Goal: Task Accomplishment & Management: Use online tool/utility

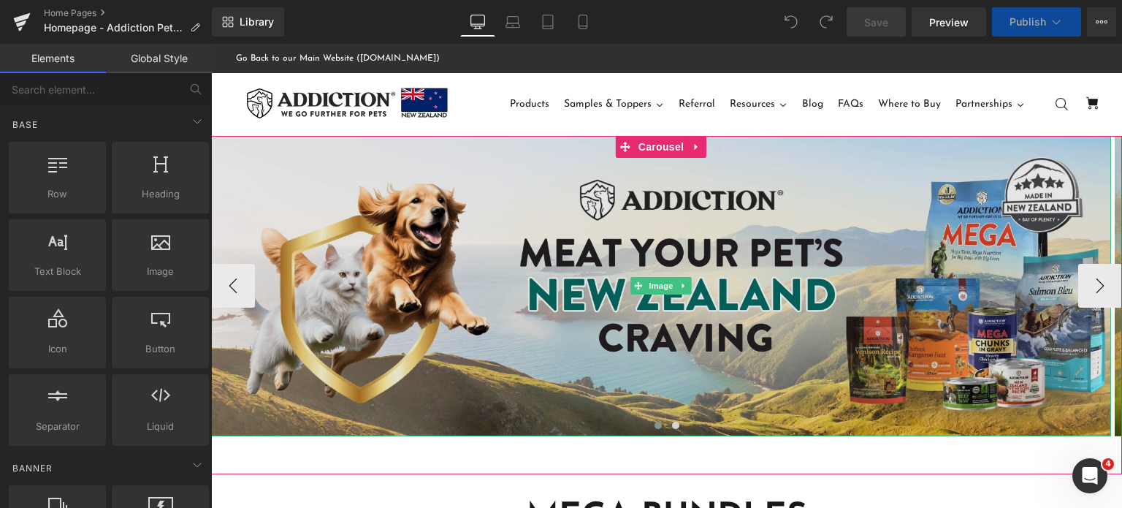
click at [1083, 261] on img at bounding box center [661, 286] width 900 height 300
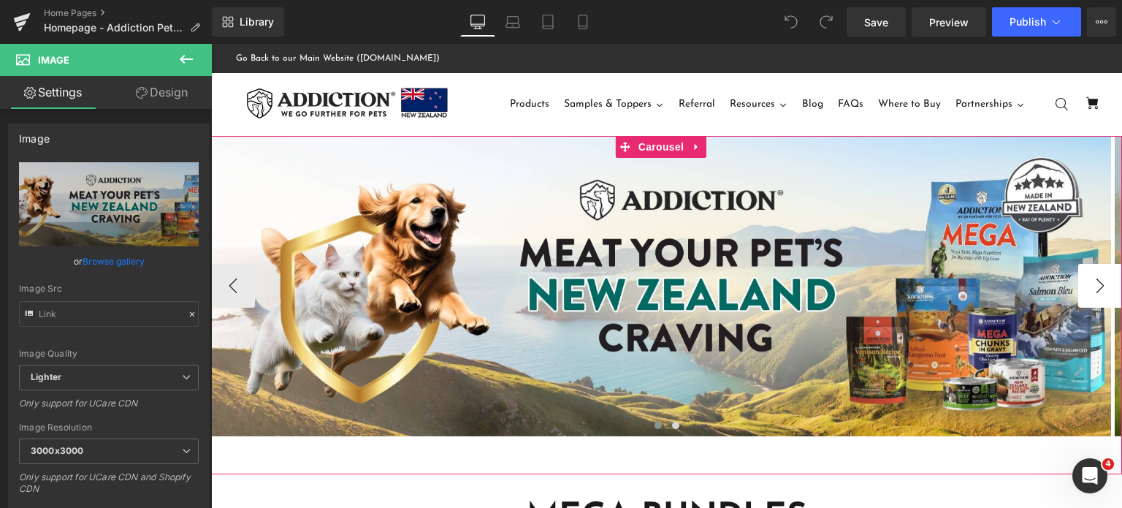
click at [1088, 277] on button "›" at bounding box center [1100, 286] width 44 height 44
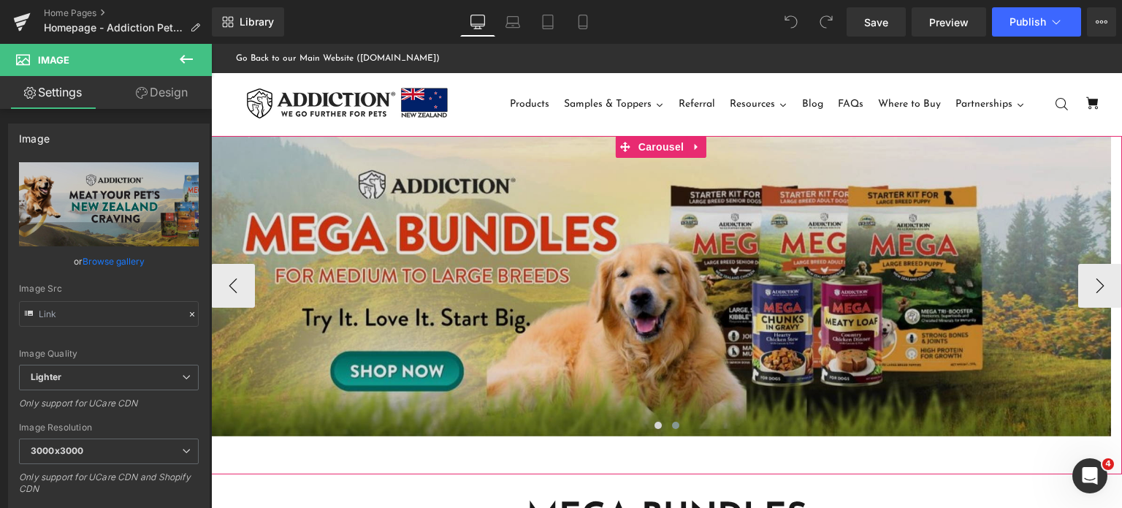
click at [780, 239] on img at bounding box center [661, 286] width 900 height 300
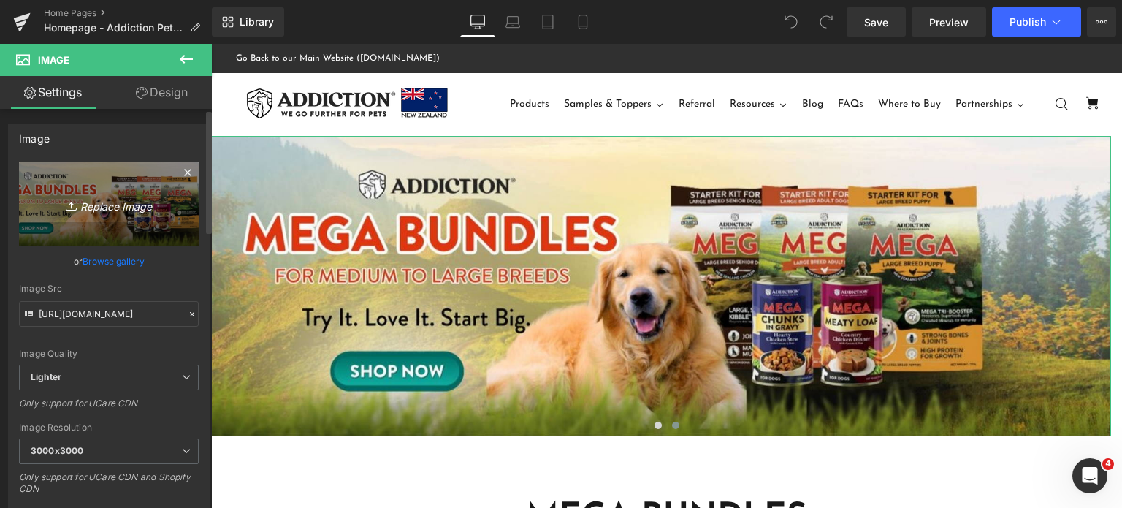
click at [104, 205] on icon "Replace Image" at bounding box center [108, 204] width 117 height 18
type input "C:\fakepath\FOR APPROVAL.png"
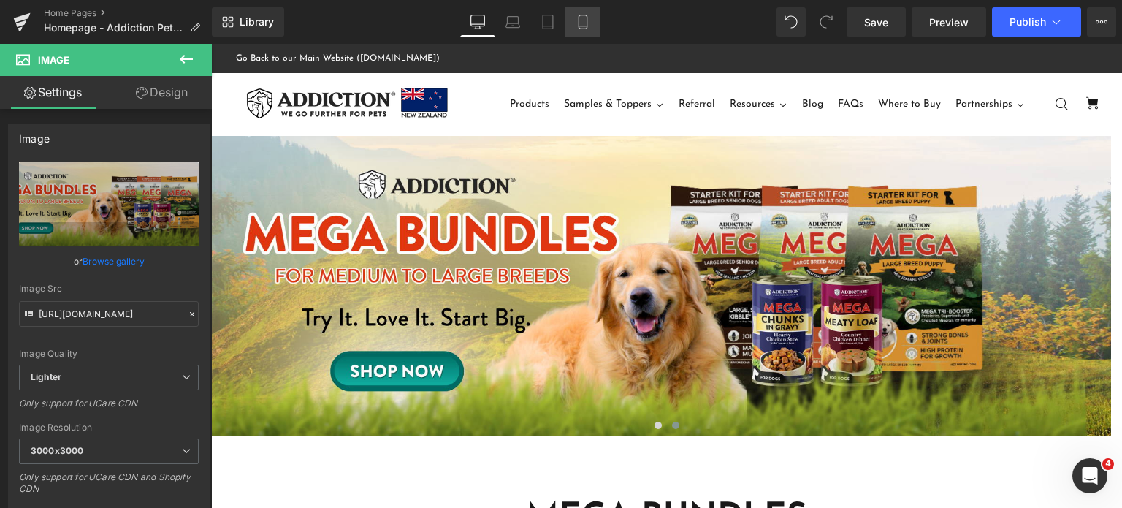
click at [595, 15] on link "Mobile" at bounding box center [582, 21] width 35 height 29
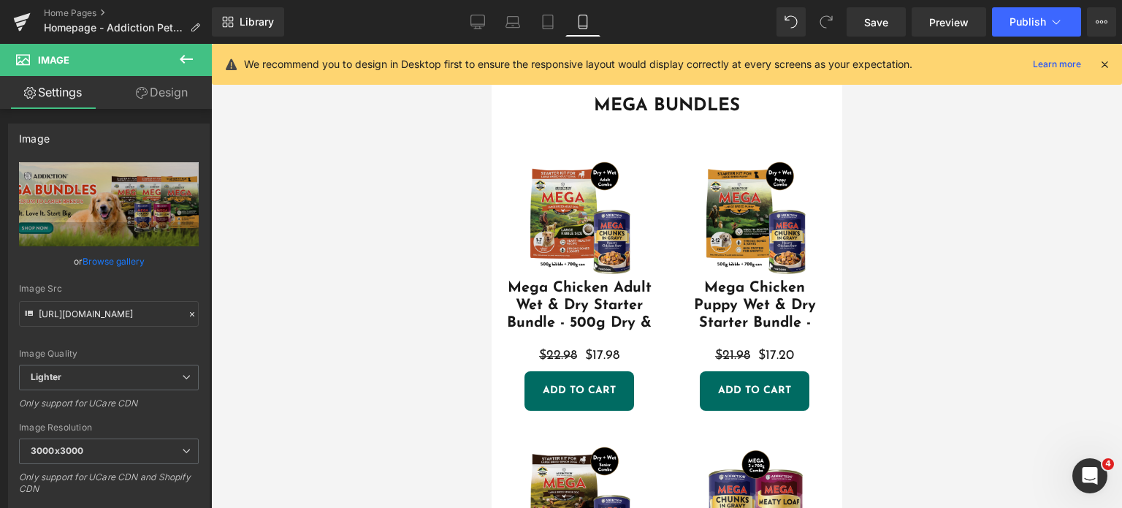
scroll to position [57, 0]
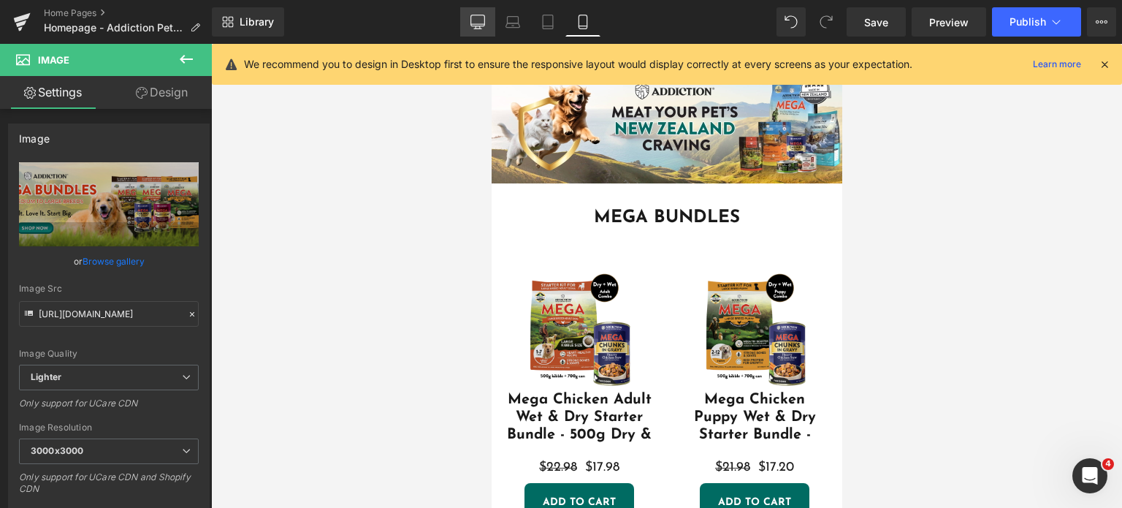
click at [485, 15] on icon at bounding box center [478, 20] width 14 height 11
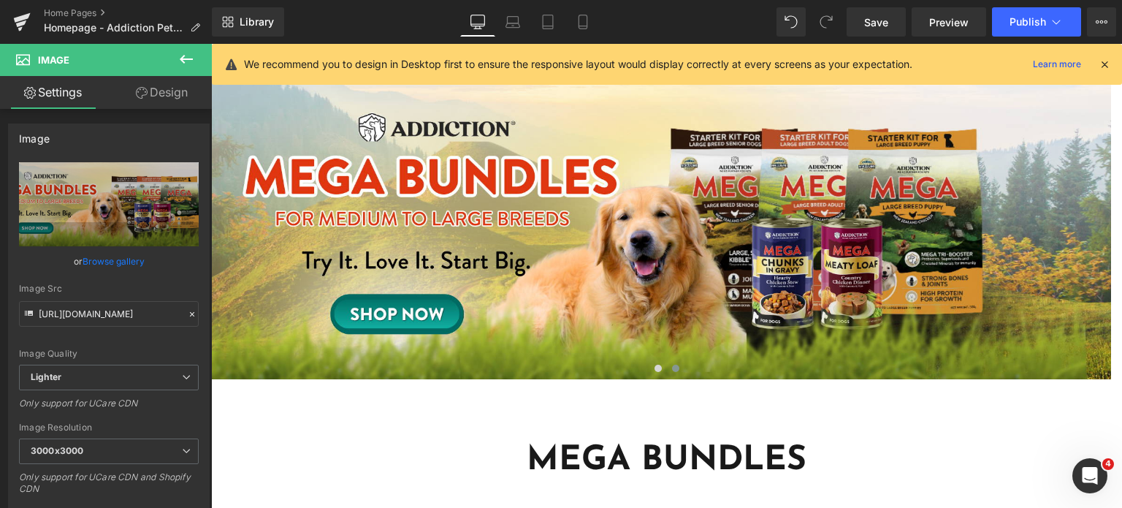
scroll to position [0, 0]
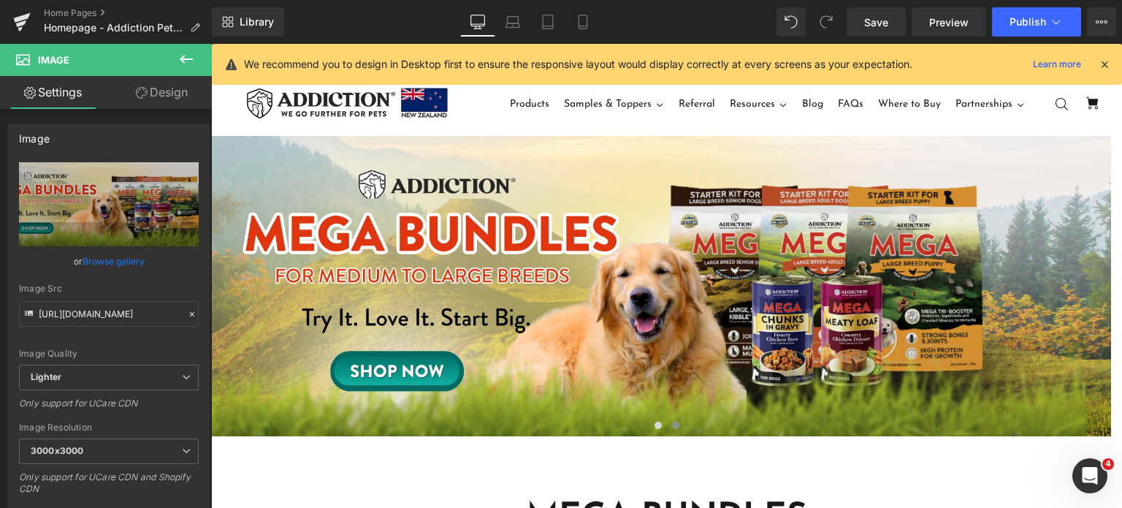
click at [1110, 68] on icon at bounding box center [1104, 64] width 13 height 13
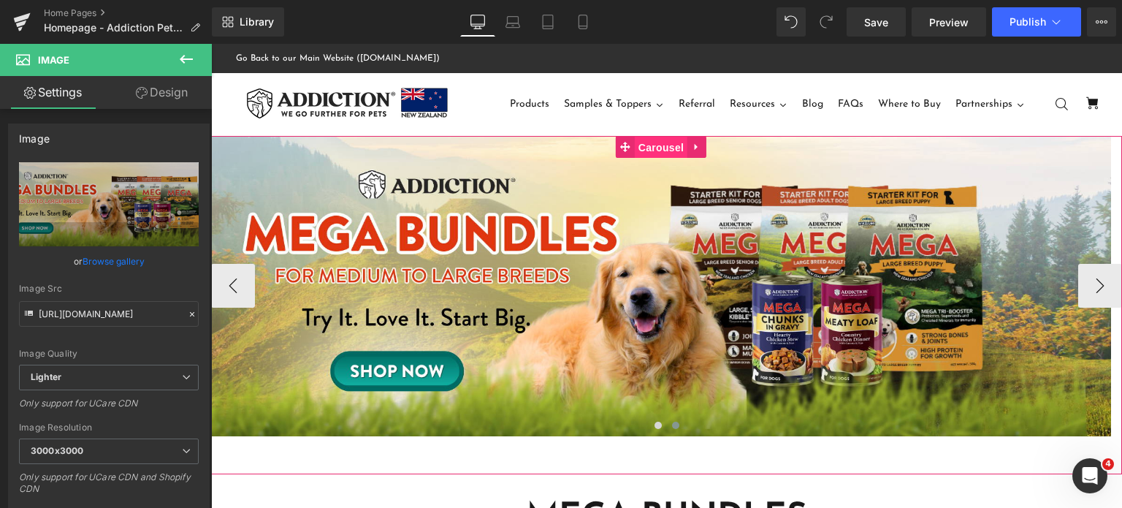
click at [668, 143] on span "Carousel" at bounding box center [661, 148] width 53 height 22
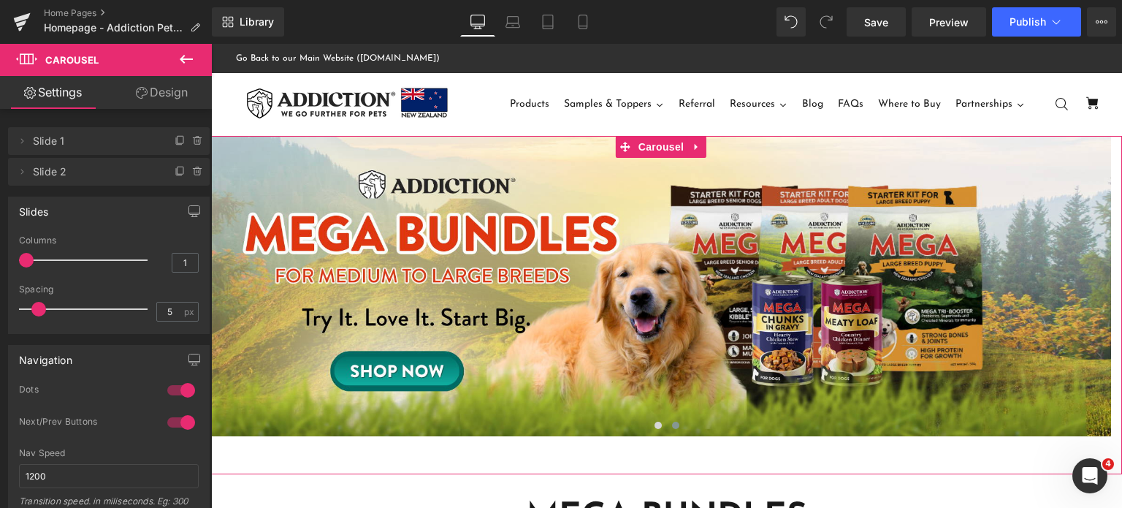
drag, startPoint x: 162, startPoint y: 105, endPoint x: 156, endPoint y: 96, distance: 11.5
click at [156, 96] on link "Design" at bounding box center [162, 92] width 106 height 33
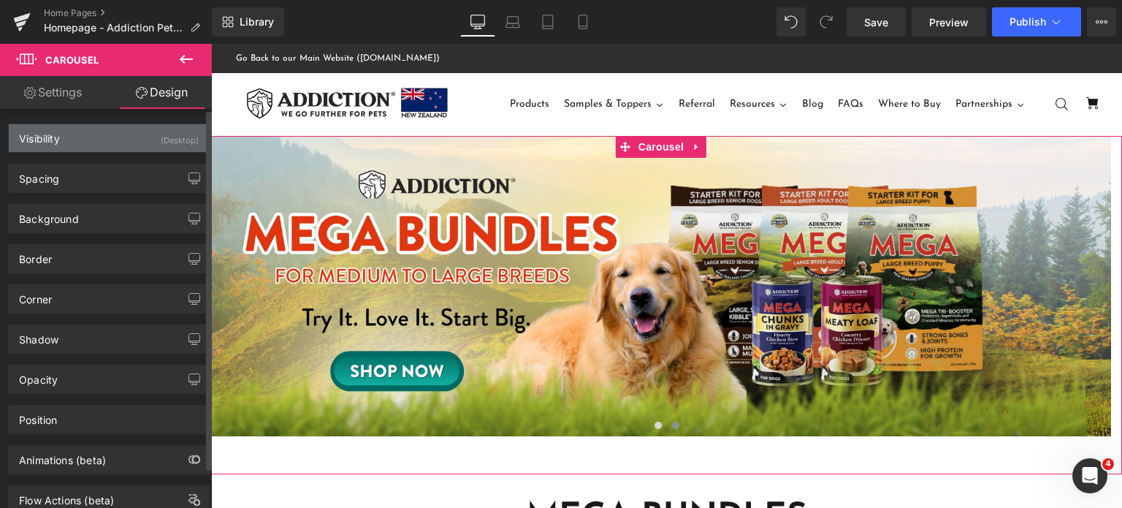
click at [126, 145] on div "Visibility (Desktop)" at bounding box center [109, 138] width 200 height 28
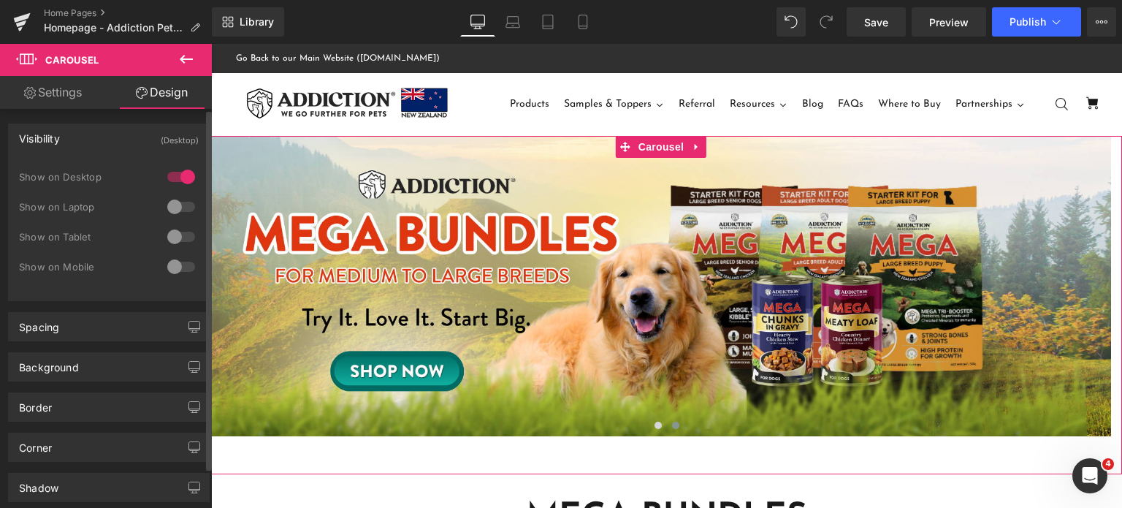
click at [169, 264] on div at bounding box center [181, 266] width 35 height 23
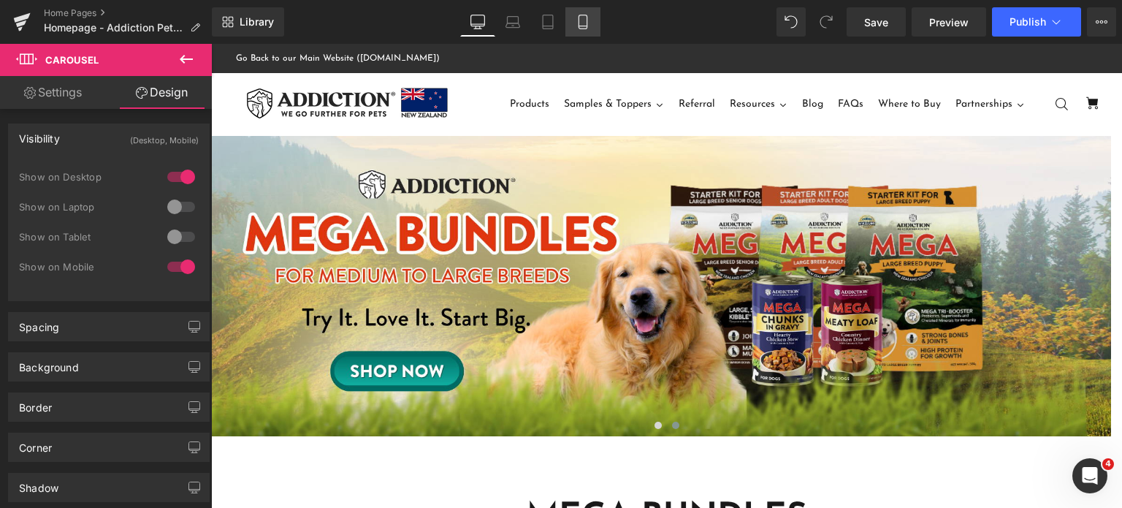
click at [576, 23] on icon at bounding box center [583, 22] width 15 height 15
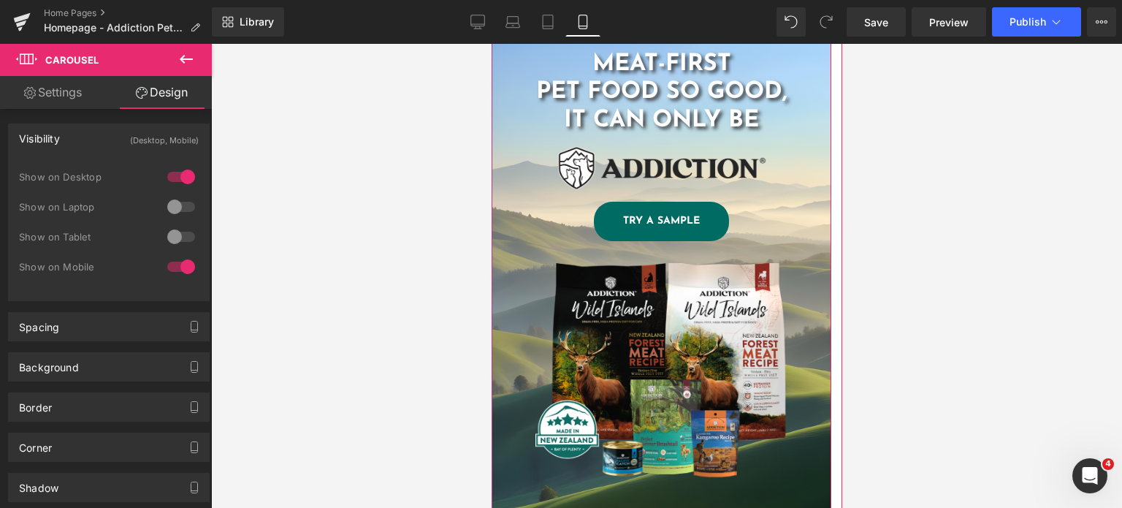
scroll to position [248, 0]
click at [153, 212] on div "Show on Laptop" at bounding box center [109, 214] width 180 height 30
click at [181, 206] on div at bounding box center [181, 206] width 35 height 23
click at [181, 240] on div at bounding box center [181, 236] width 35 height 23
click at [181, 195] on div at bounding box center [181, 206] width 35 height 23
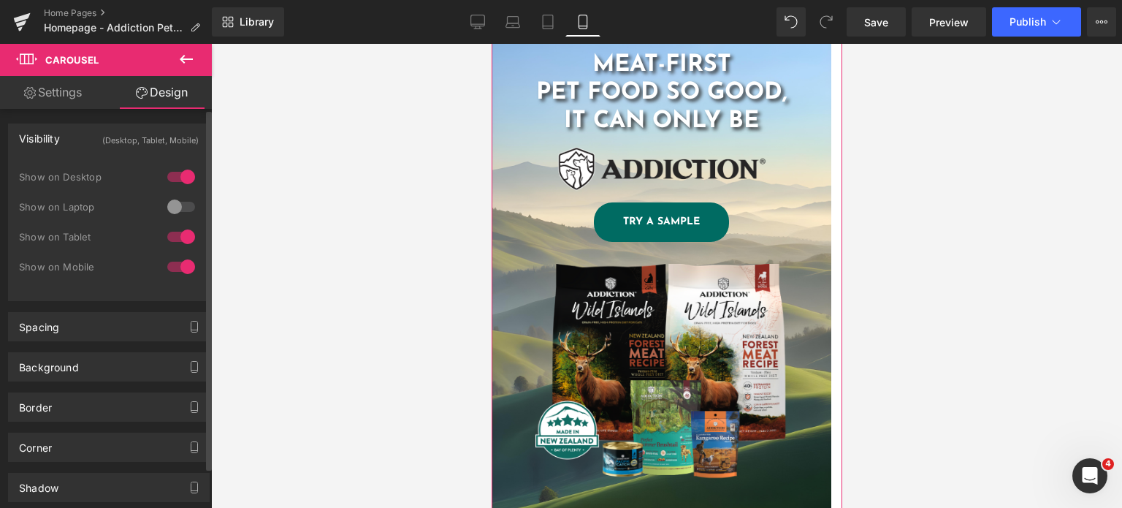
click at [177, 225] on div at bounding box center [181, 236] width 35 height 23
click at [178, 260] on div at bounding box center [181, 266] width 35 height 23
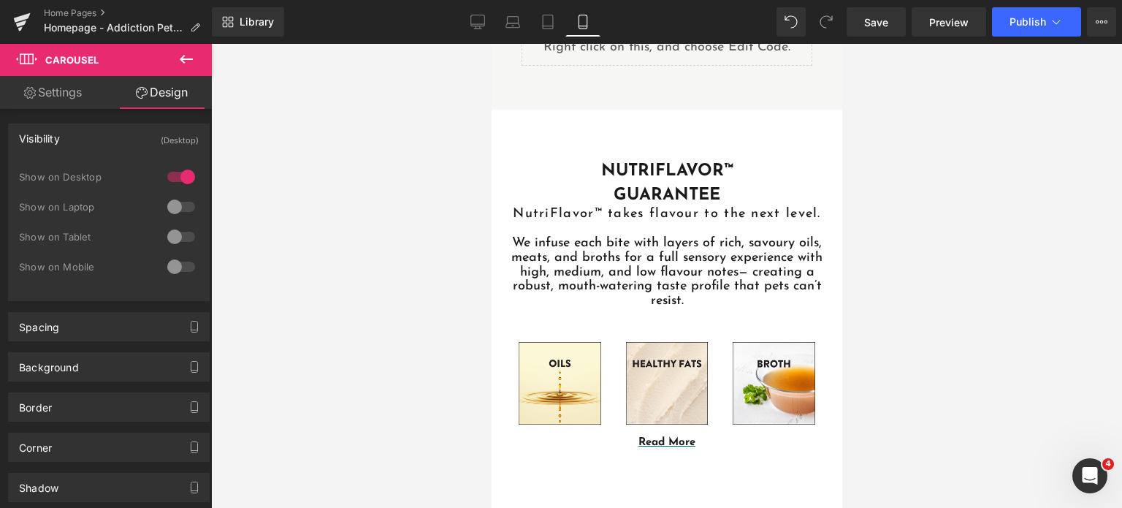
scroll to position [2632, 0]
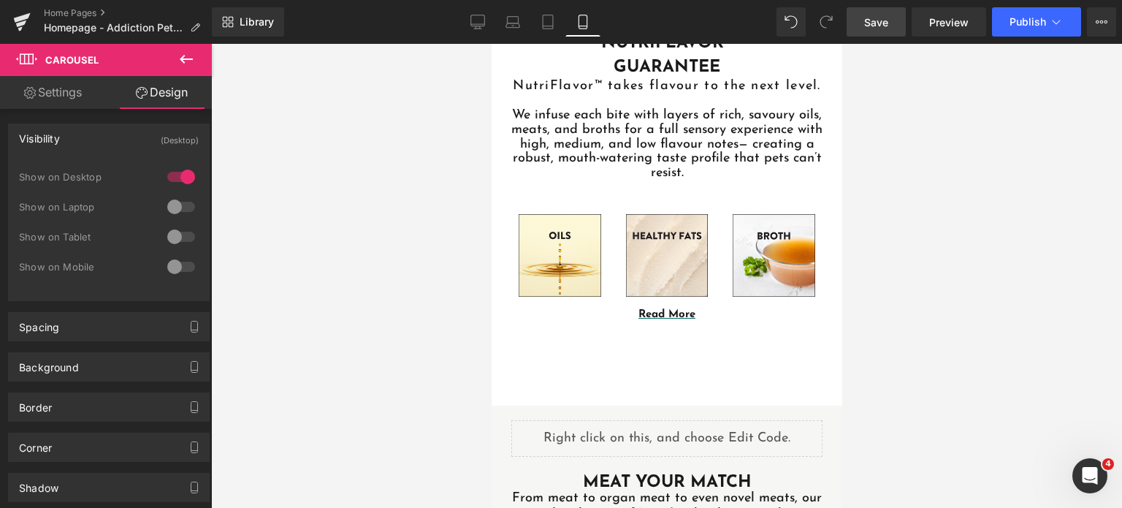
click at [874, 25] on span "Save" at bounding box center [876, 22] width 24 height 15
click at [871, 28] on span "Save" at bounding box center [876, 22] width 24 height 15
click at [883, 13] on link "Save" at bounding box center [876, 21] width 59 height 29
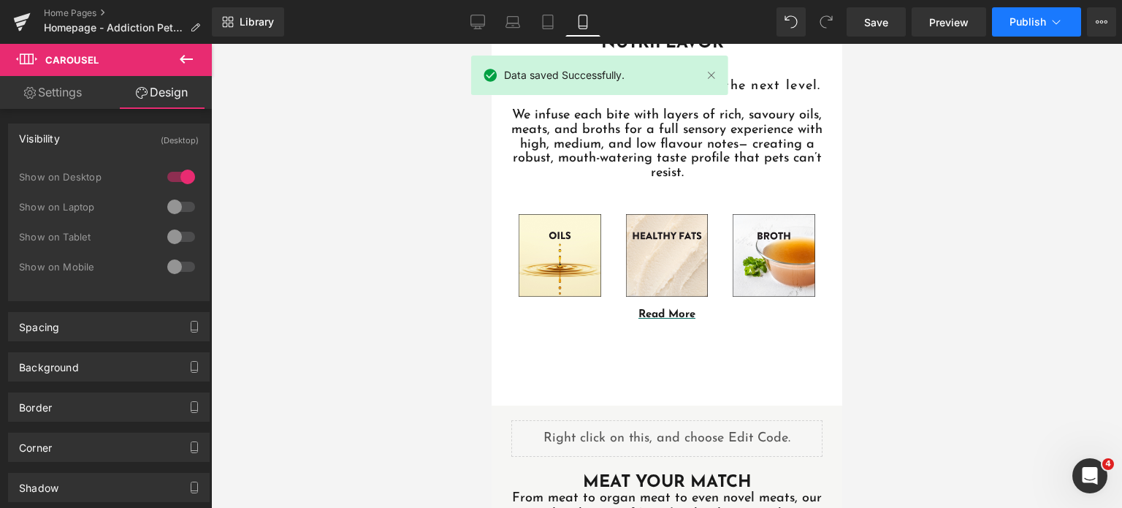
click at [1049, 20] on icon at bounding box center [1056, 22] width 15 height 15
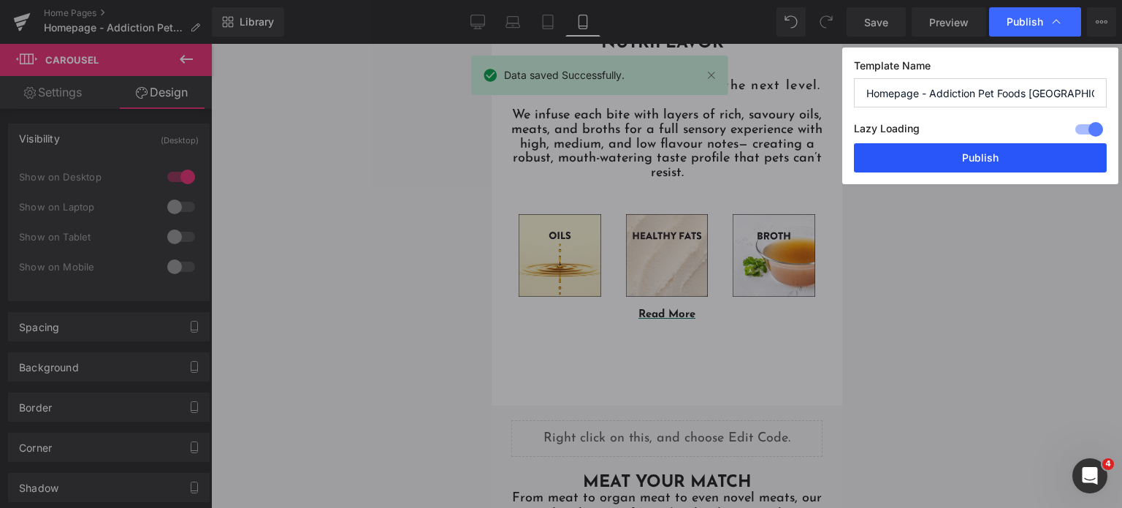
click at [930, 162] on button "Publish" at bounding box center [980, 157] width 253 height 29
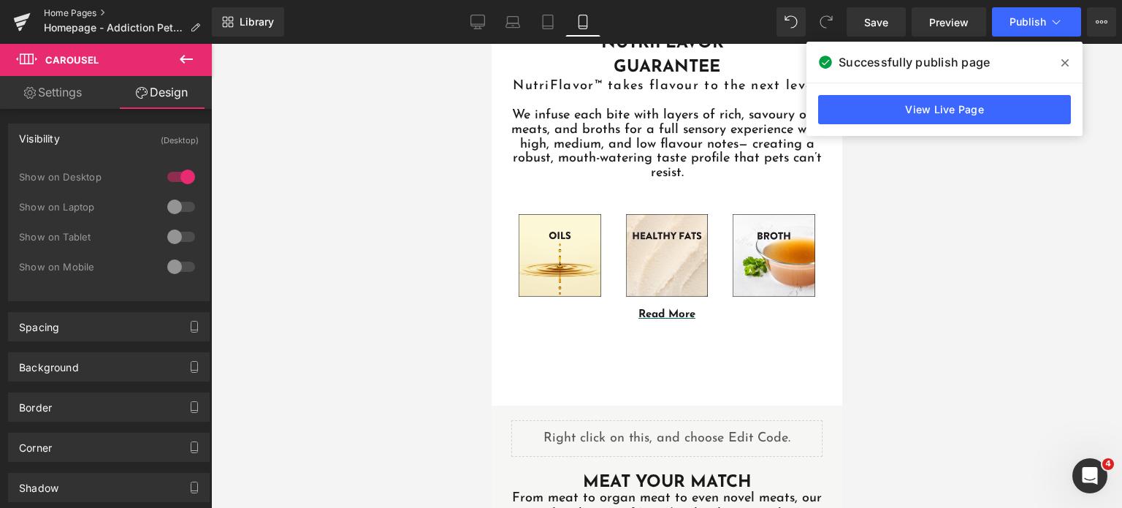
click at [67, 13] on link "Home Pages" at bounding box center [128, 13] width 168 height 12
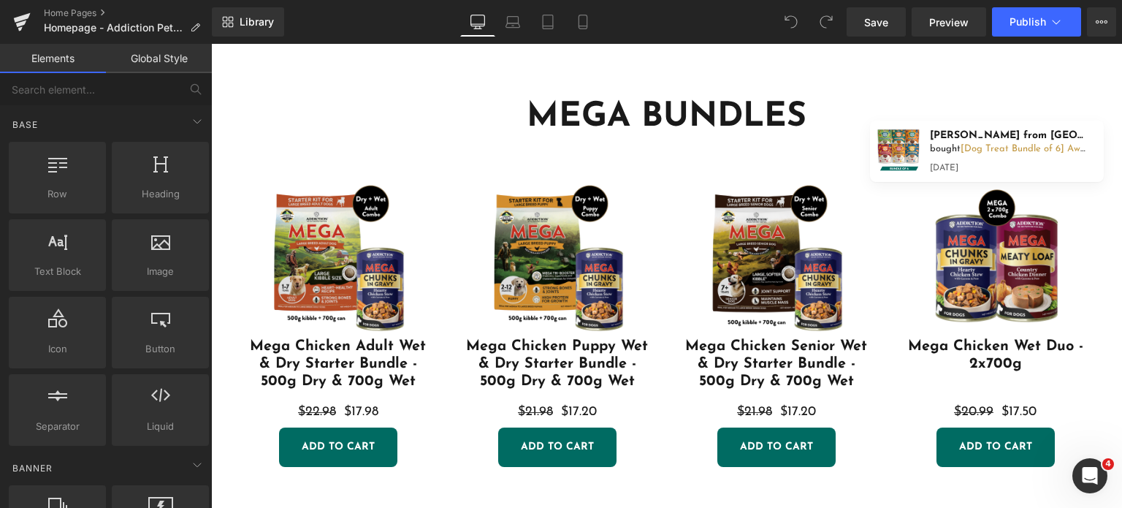
scroll to position [399, 0]
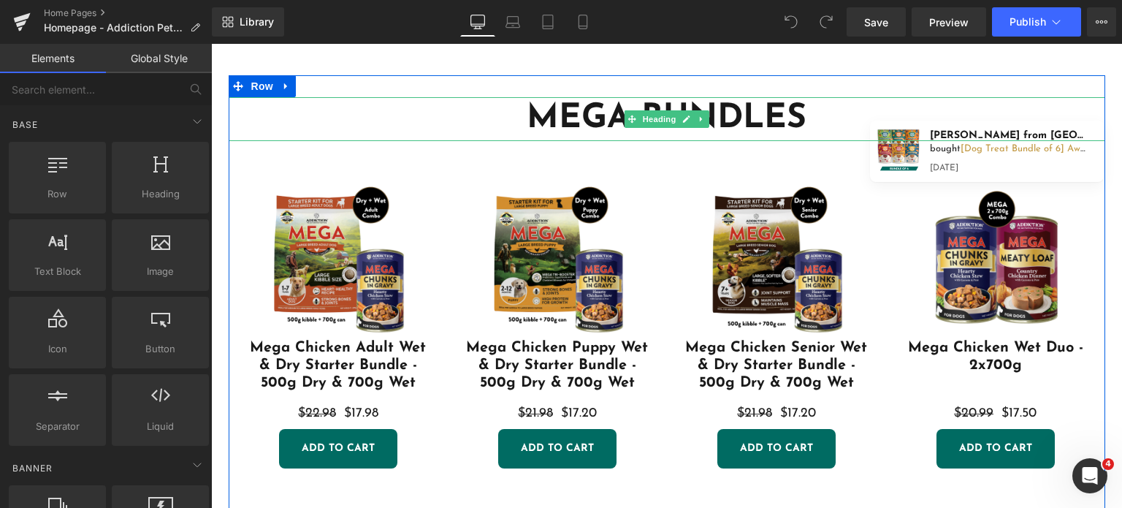
click at [431, 125] on h1 "MEGA BUNDLES" at bounding box center [667, 119] width 876 height 44
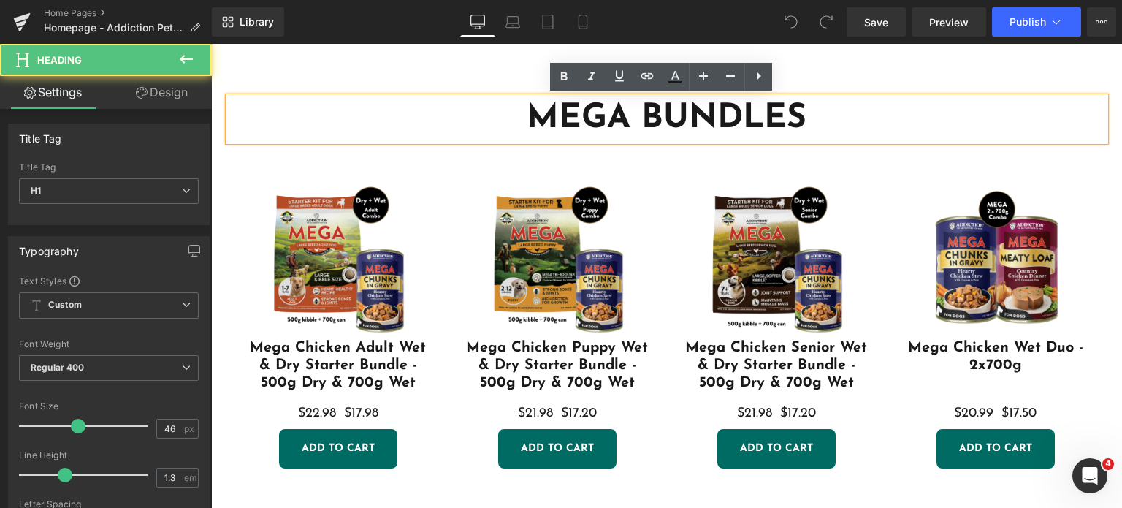
click at [418, 75] on div "MEGA BUNDLES Heading Sale Off (P) Image Mega Chicken Adult Wet & Dry Starter Bu…" at bounding box center [667, 297] width 876 height 444
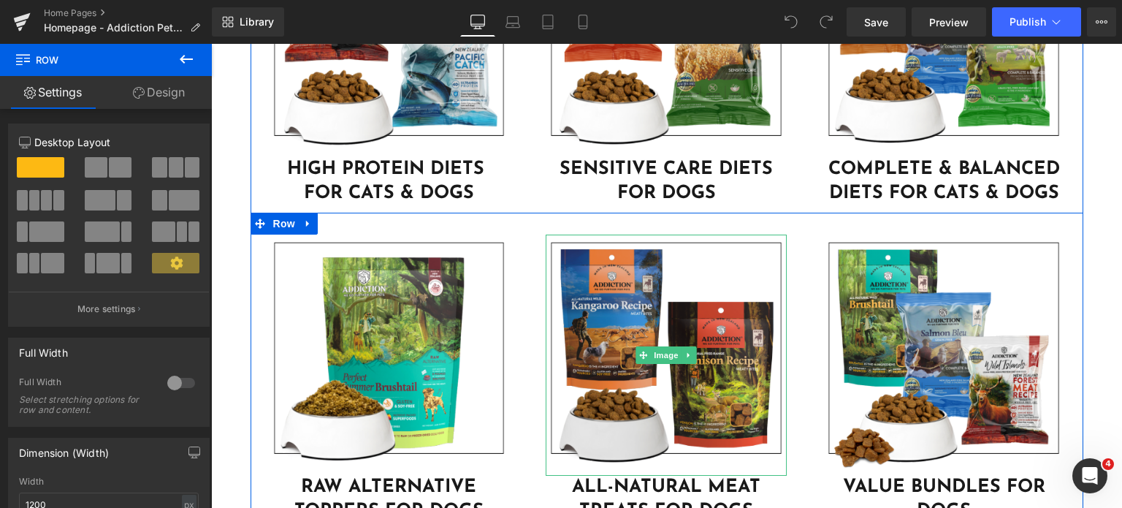
scroll to position [4152, 0]
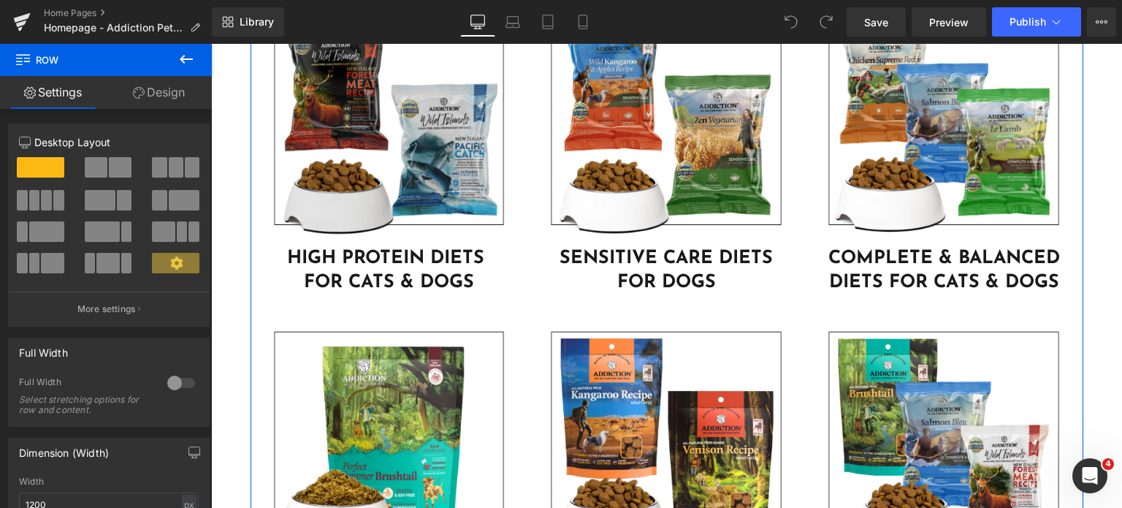
click at [366, 227] on div "Image" at bounding box center [389, 126] width 241 height 241
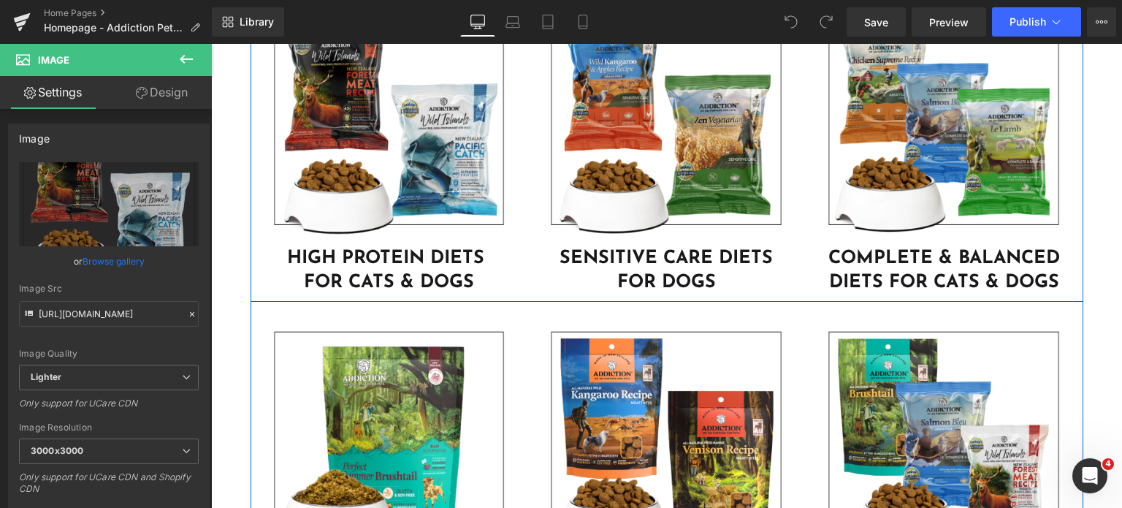
click at [519, 245] on div "Image HIGH PROTEIN DIETS FOR CATS & DOGS Heading" at bounding box center [390, 150] width 278 height 289
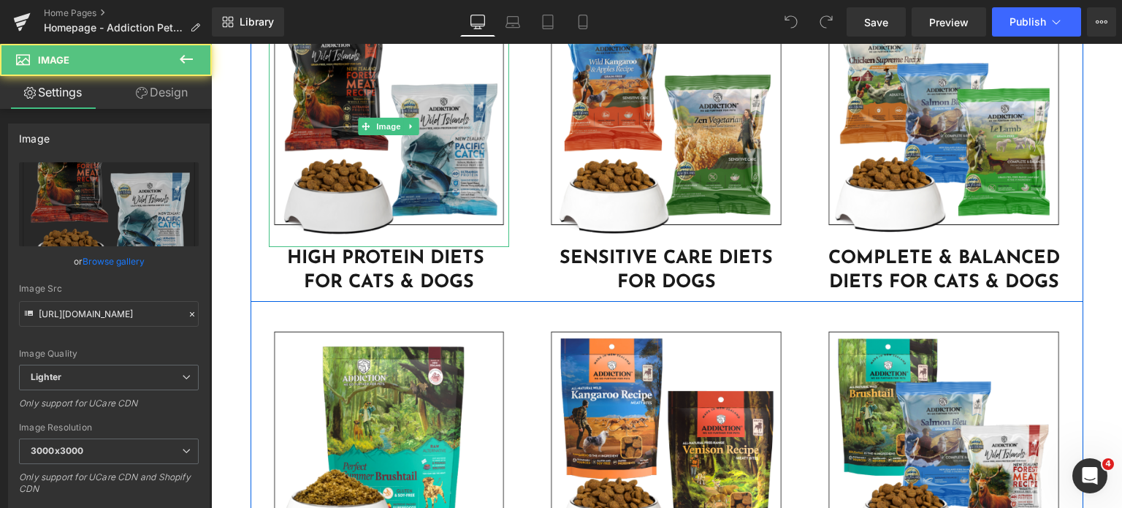
click at [481, 189] on img at bounding box center [389, 126] width 241 height 241
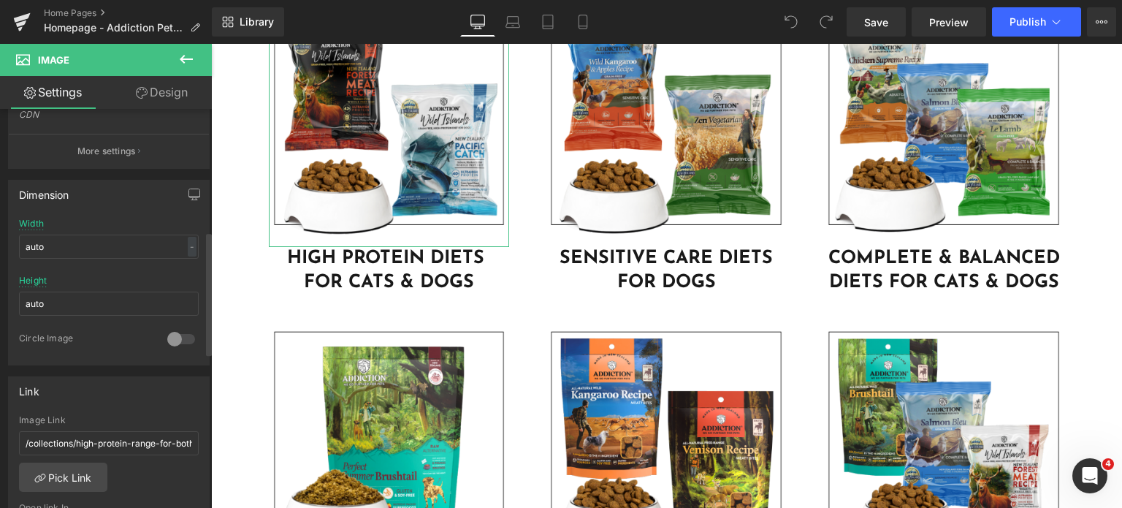
scroll to position [394, 0]
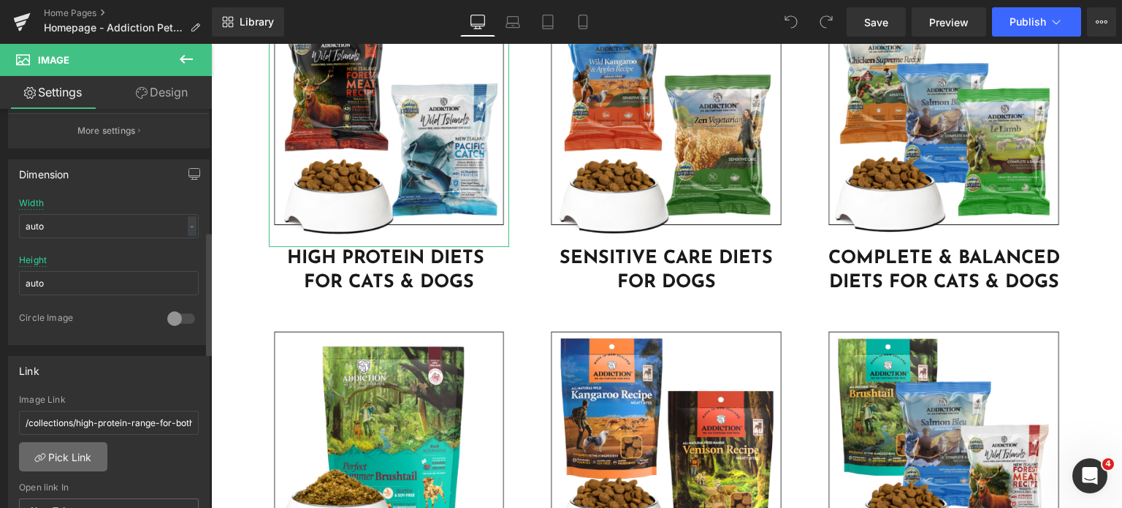
click at [58, 452] on link "Pick Link" at bounding box center [63, 456] width 88 height 29
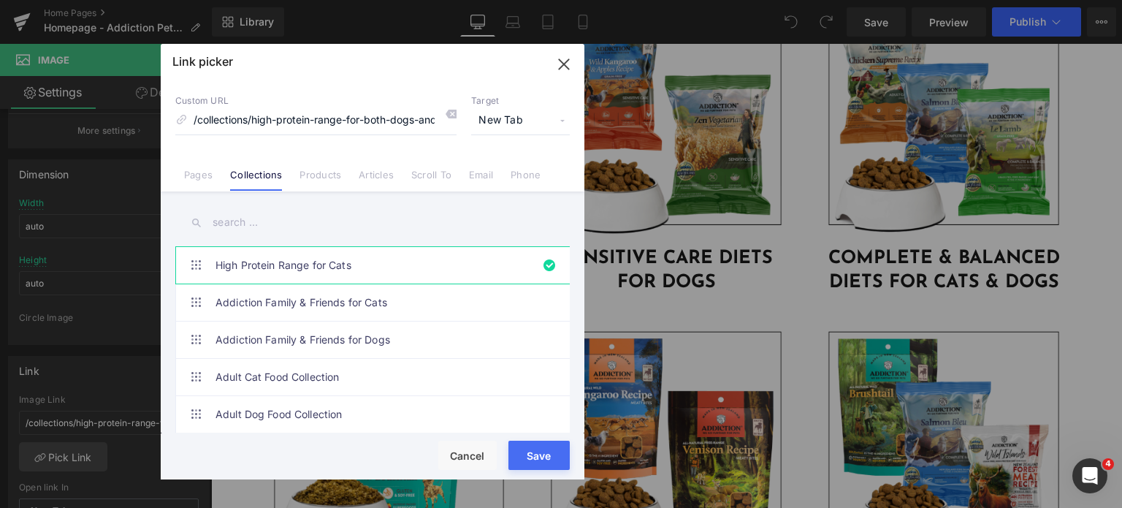
click at [240, 218] on input "text" at bounding box center [372, 222] width 394 height 33
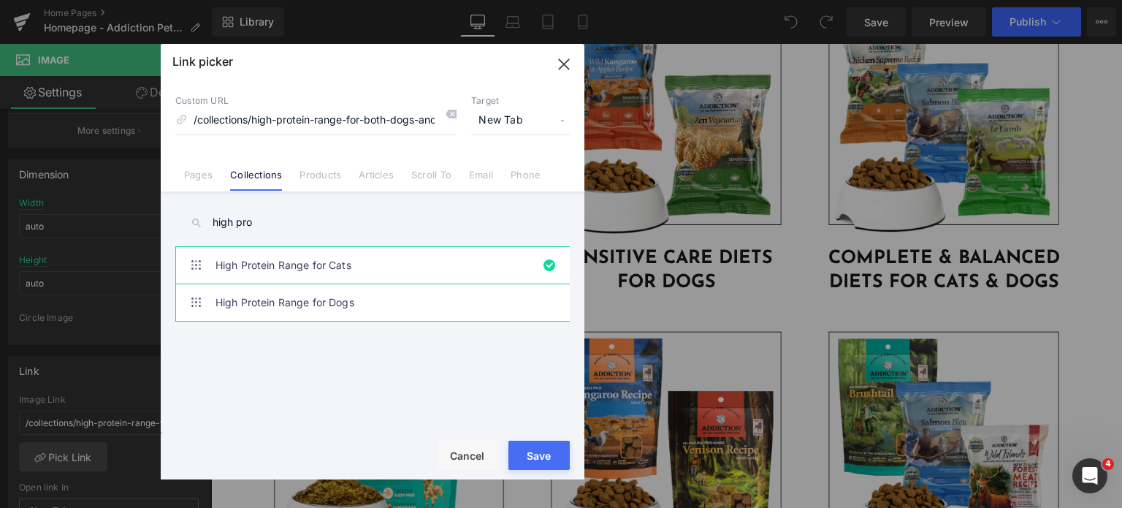
click at [260, 294] on link "High Protein Range for Dogs" at bounding box center [375, 302] width 321 height 37
click at [284, 215] on input "high pro" at bounding box center [372, 222] width 394 height 33
click at [240, 219] on input "high pro" at bounding box center [372, 222] width 394 height 33
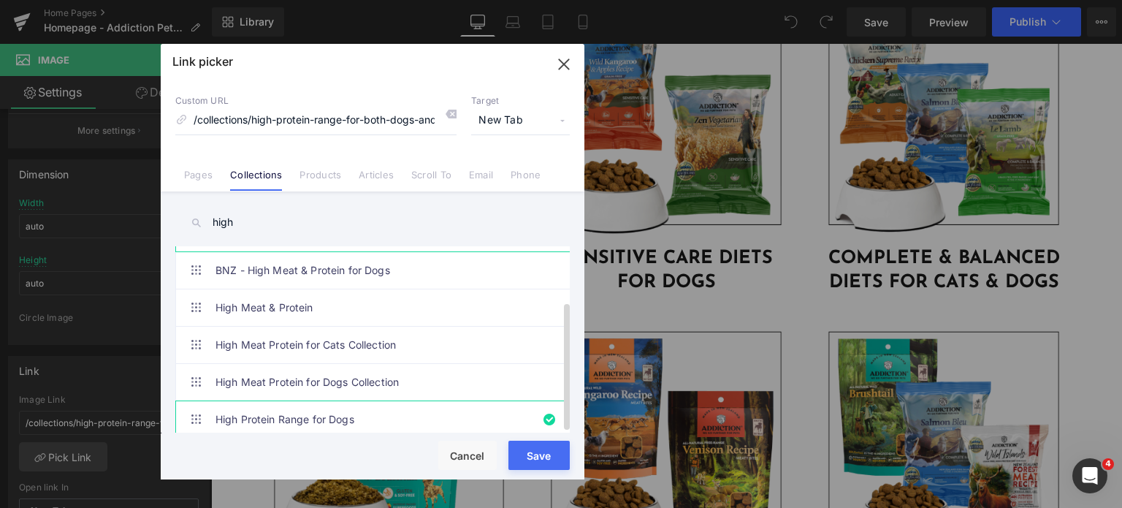
scroll to position [79, 0]
type input "high"
click at [361, 364] on link "High Meat Protein for Dogs Collection" at bounding box center [375, 382] width 321 height 37
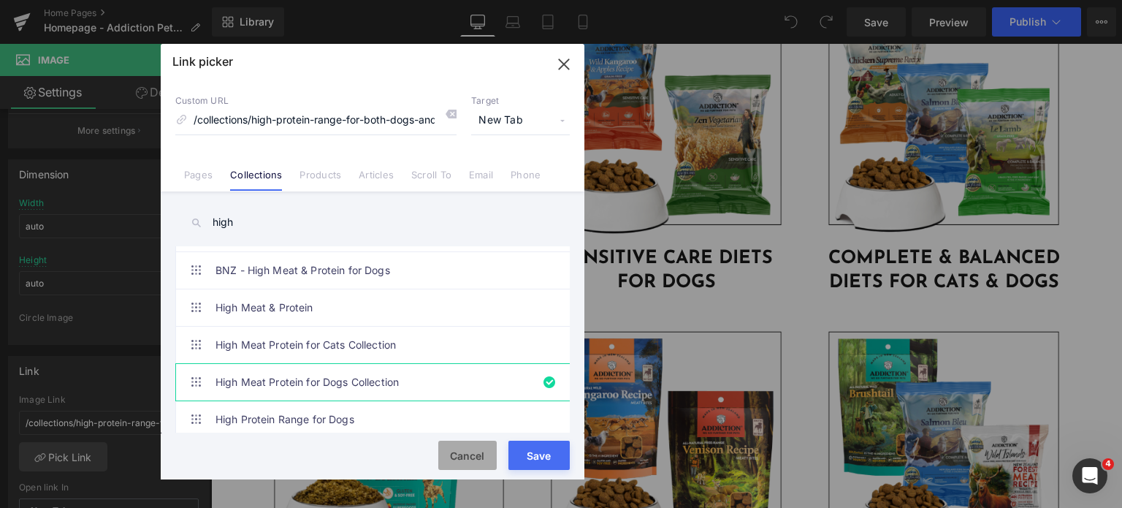
click at [448, 452] on button "Cancel" at bounding box center [467, 454] width 58 height 29
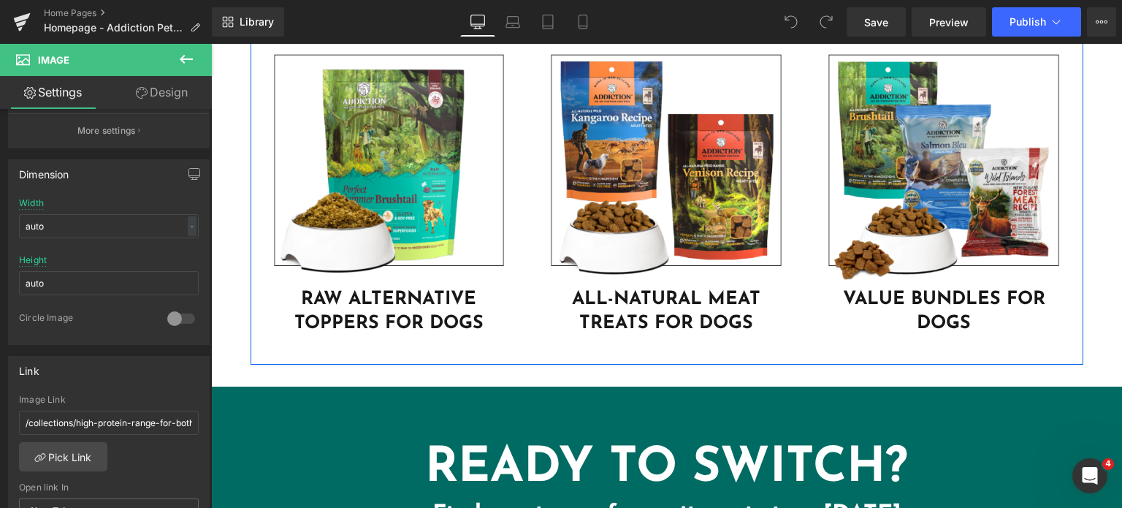
scroll to position [4431, 0]
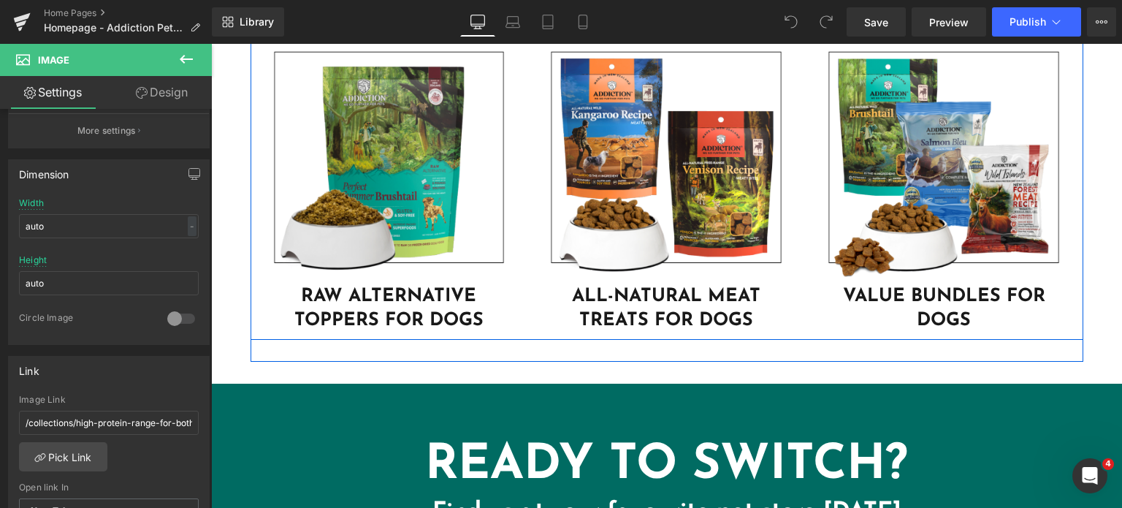
click at [465, 201] on img at bounding box center [389, 164] width 241 height 241
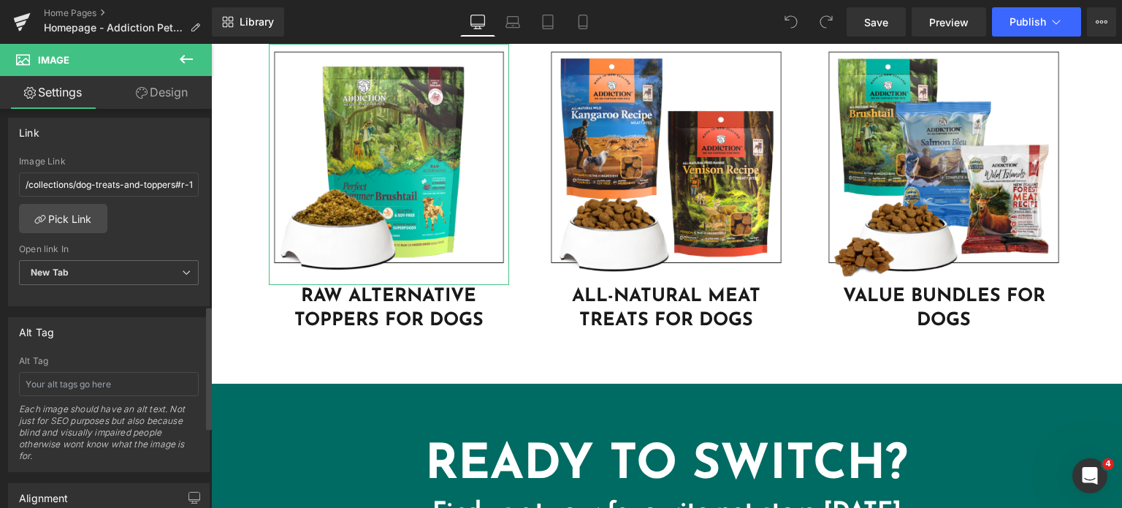
scroll to position [633, 0]
click at [59, 221] on link "Pick Link" at bounding box center [63, 217] width 88 height 29
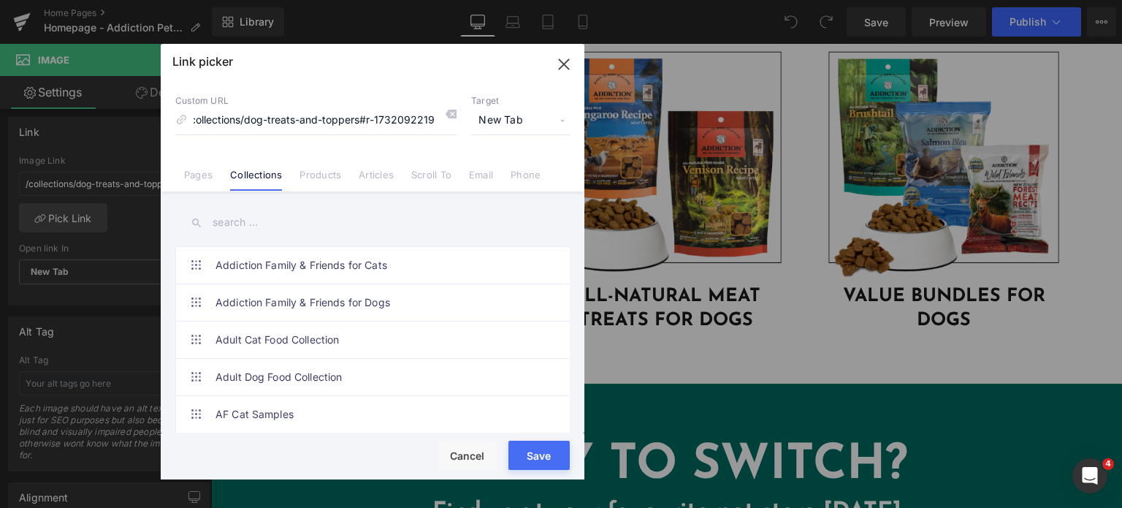
scroll to position [0, 0]
click at [245, 222] on input "text" at bounding box center [372, 222] width 394 height 33
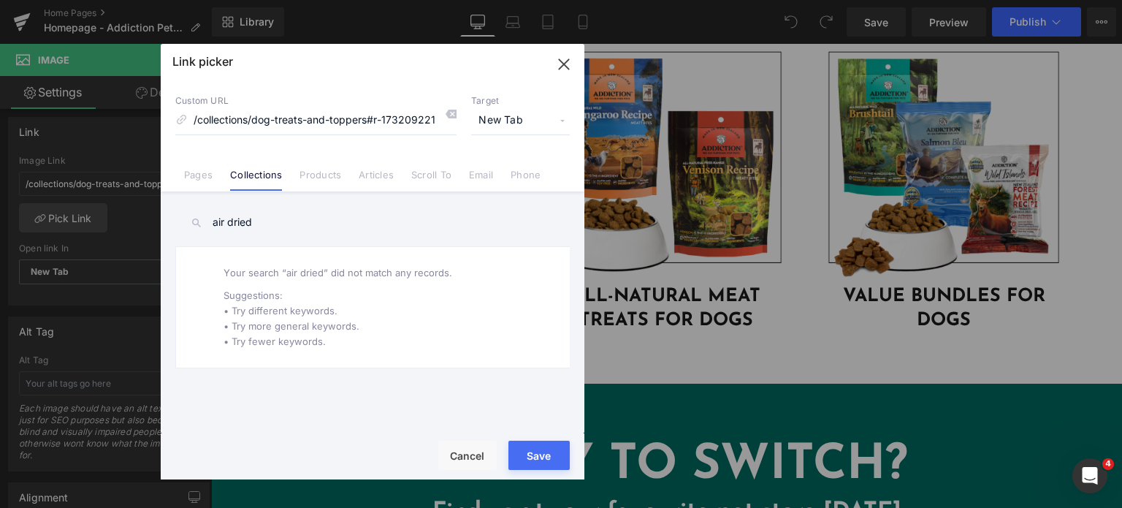
click at [273, 173] on link "Collections" at bounding box center [256, 180] width 52 height 22
click at [260, 221] on input "air dried" at bounding box center [372, 222] width 394 height 33
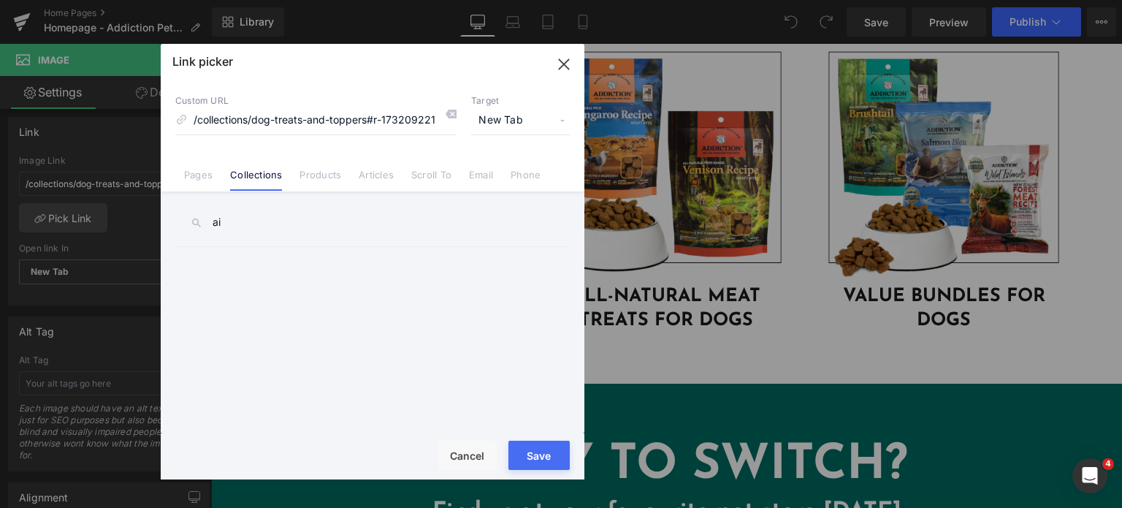
type input "a"
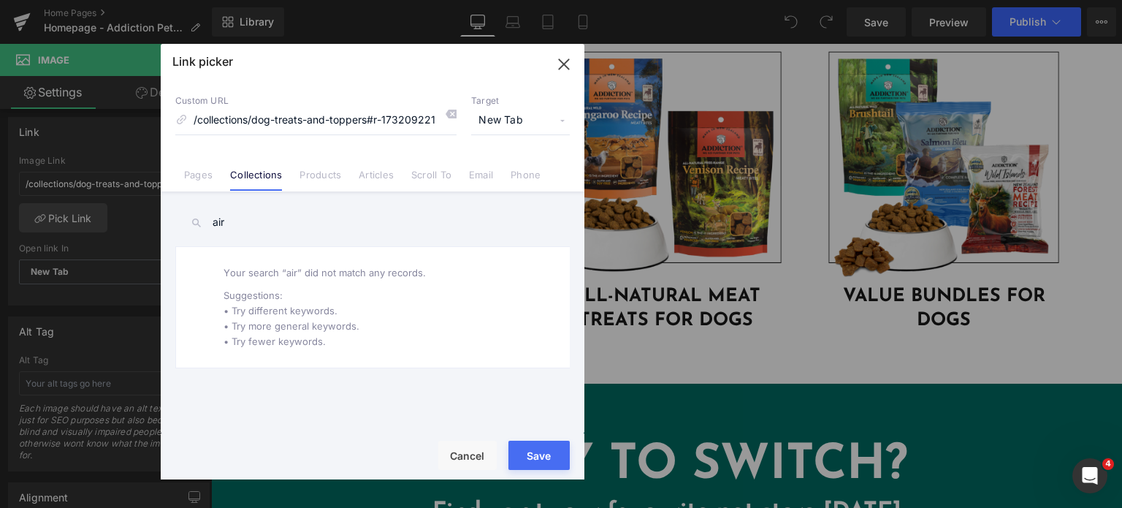
click at [248, 221] on input "air" at bounding box center [372, 222] width 394 height 33
click at [250, 222] on input "air" at bounding box center [372, 222] width 394 height 33
click at [361, 218] on input "air" at bounding box center [372, 222] width 394 height 33
click at [261, 230] on input "air" at bounding box center [372, 222] width 394 height 33
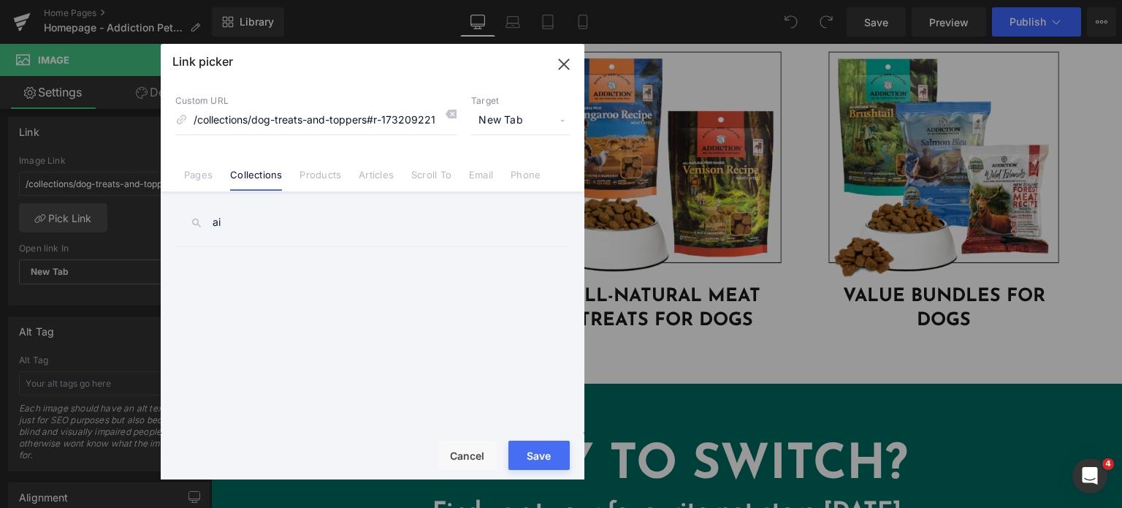
type input "a"
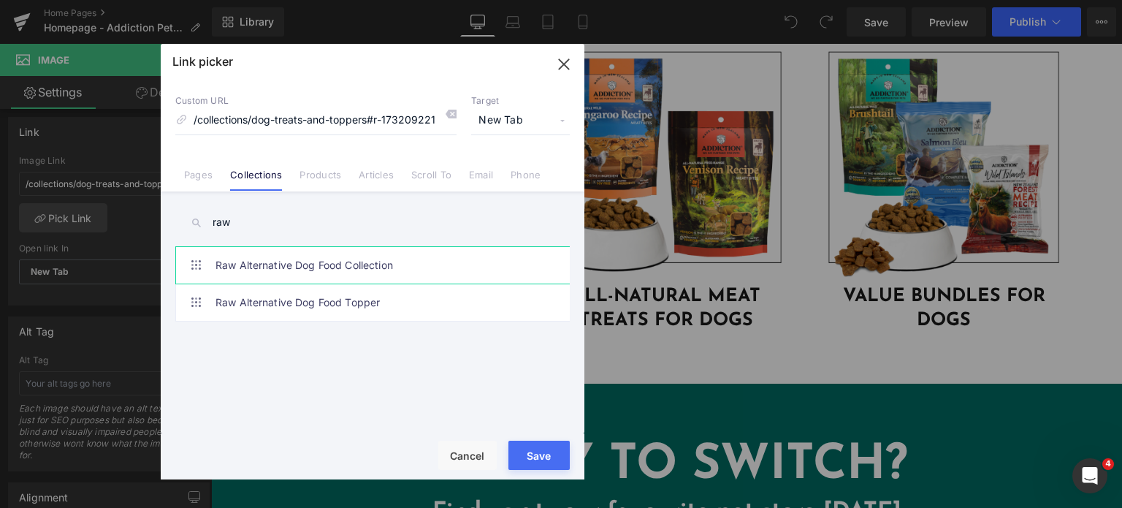
type input "raw"
click at [269, 267] on link "Raw Alternative Dog Food Collection" at bounding box center [375, 265] width 321 height 37
click at [546, 465] on button "Save" at bounding box center [538, 454] width 61 height 29
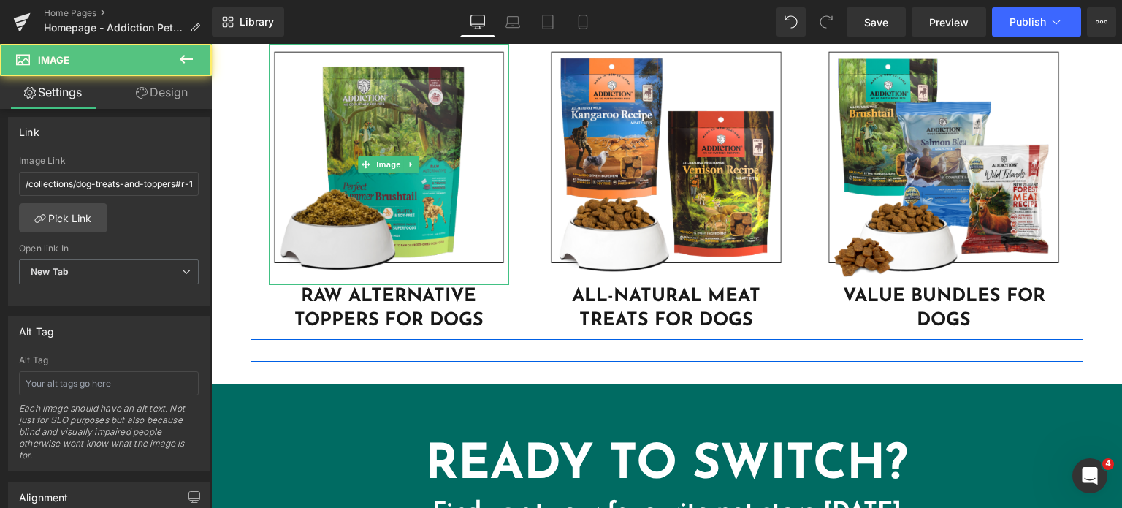
click at [353, 121] on img at bounding box center [389, 164] width 241 height 241
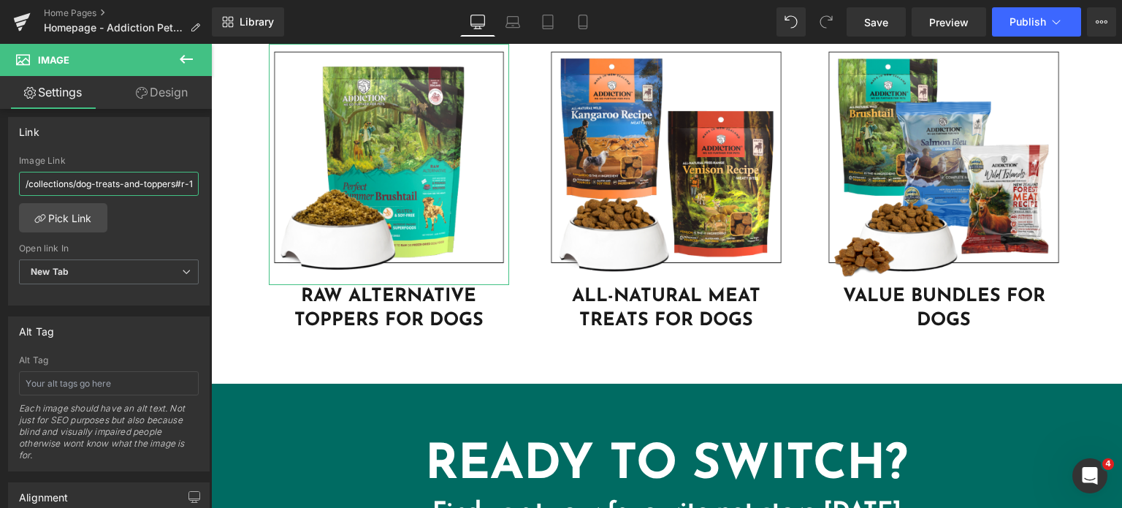
scroll to position [0, 39]
drag, startPoint x: 340, startPoint y: 218, endPoint x: 239, endPoint y: 207, distance: 102.1
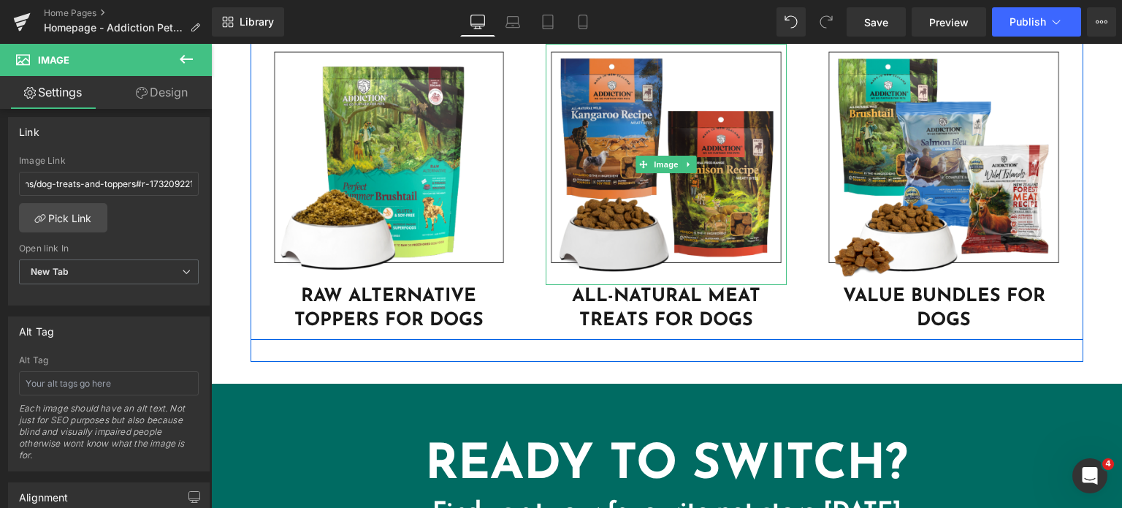
click at [556, 148] on img at bounding box center [666, 164] width 241 height 241
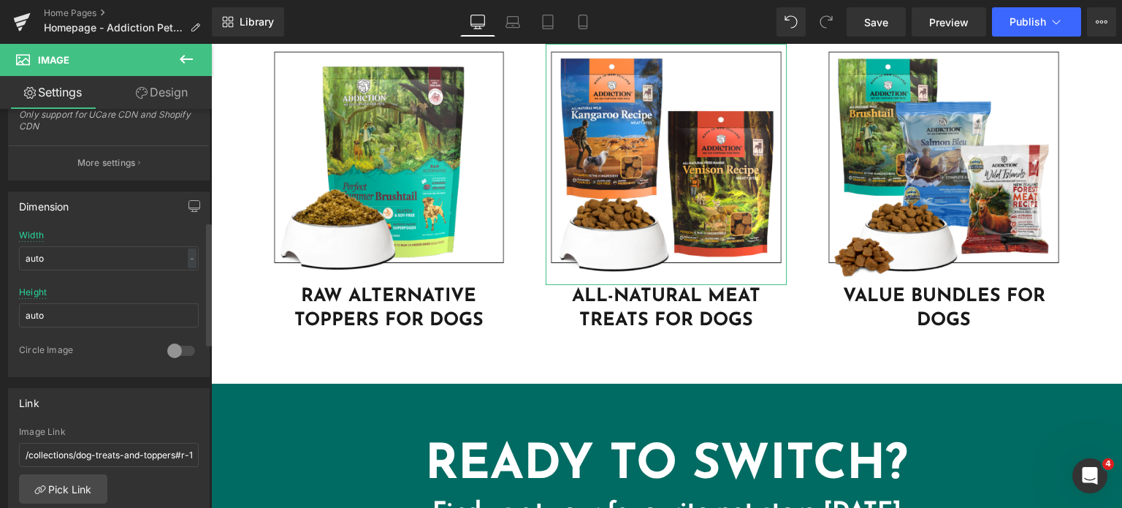
scroll to position [371, 0]
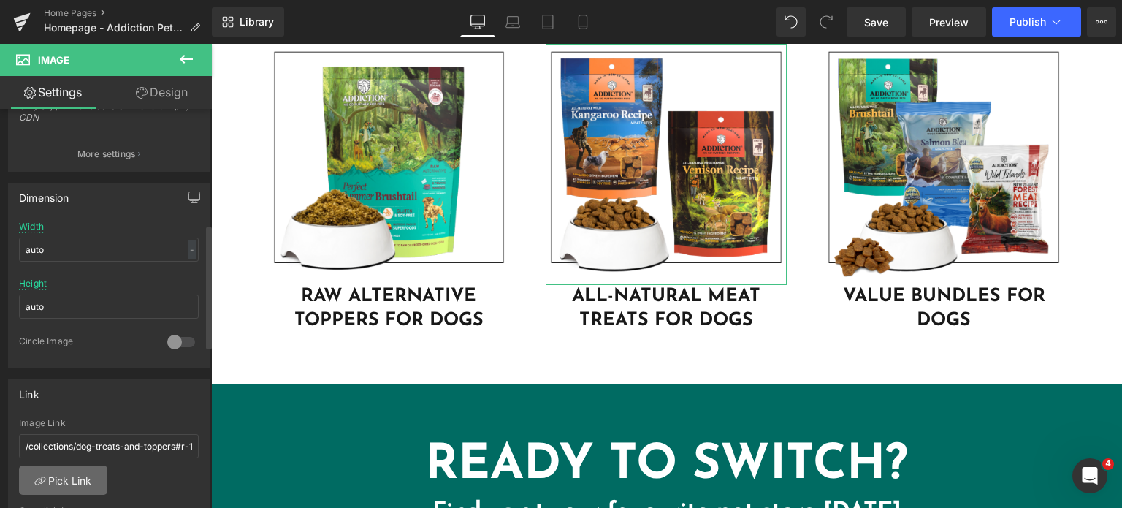
click at [69, 478] on link "Pick Link" at bounding box center [63, 479] width 88 height 29
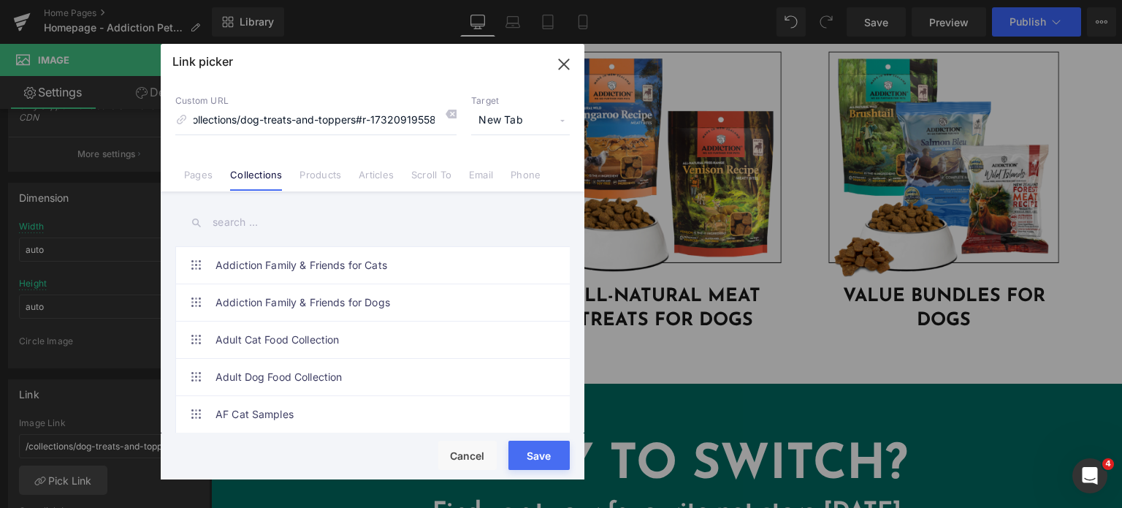
scroll to position [0, 0]
click at [238, 215] on input "text" at bounding box center [372, 222] width 394 height 33
type input ","
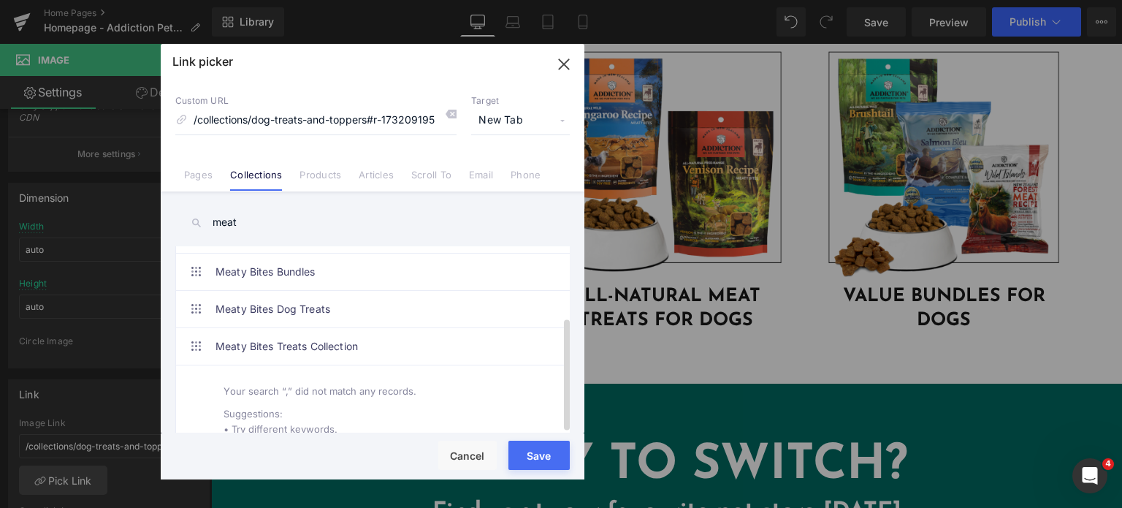
scroll to position [180, 0]
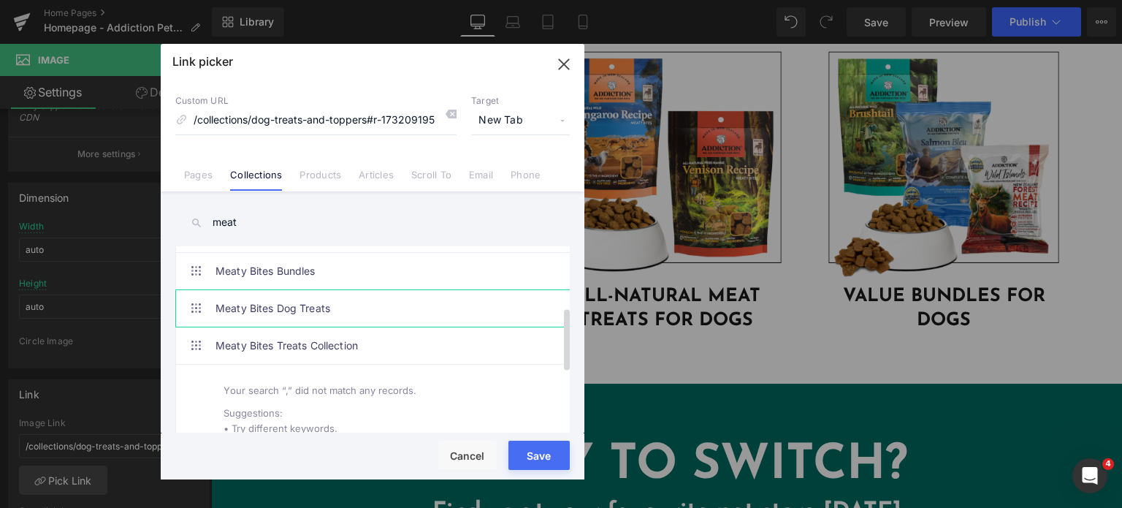
type input "meat"
click at [286, 313] on link "Meaty Bites Dog Treats" at bounding box center [375, 308] width 321 height 37
click at [354, 356] on link "Meaty Bites Treats Collection" at bounding box center [375, 345] width 321 height 37
click at [523, 465] on button "Save" at bounding box center [538, 454] width 61 height 29
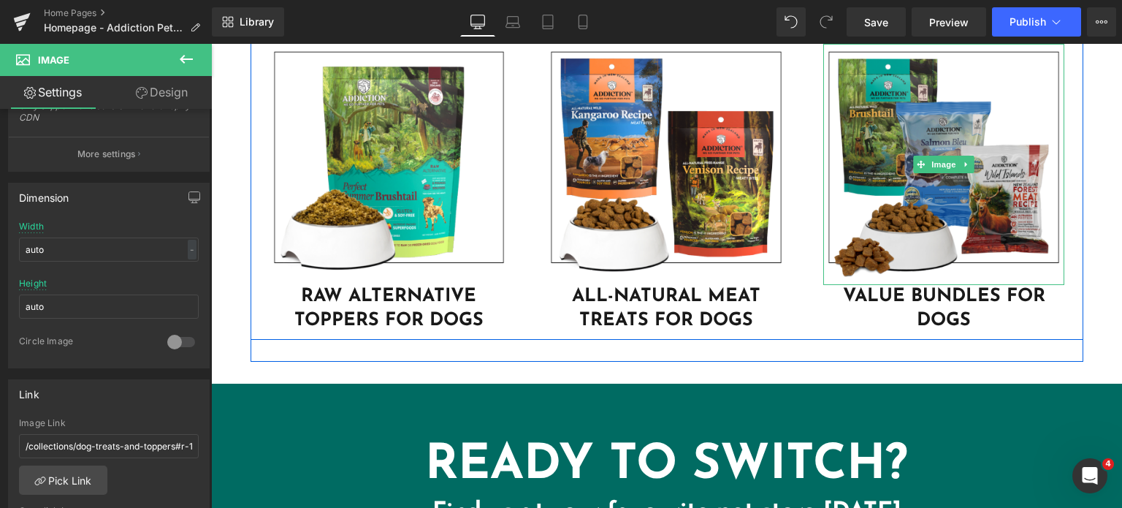
click at [841, 202] on img at bounding box center [943, 164] width 241 height 241
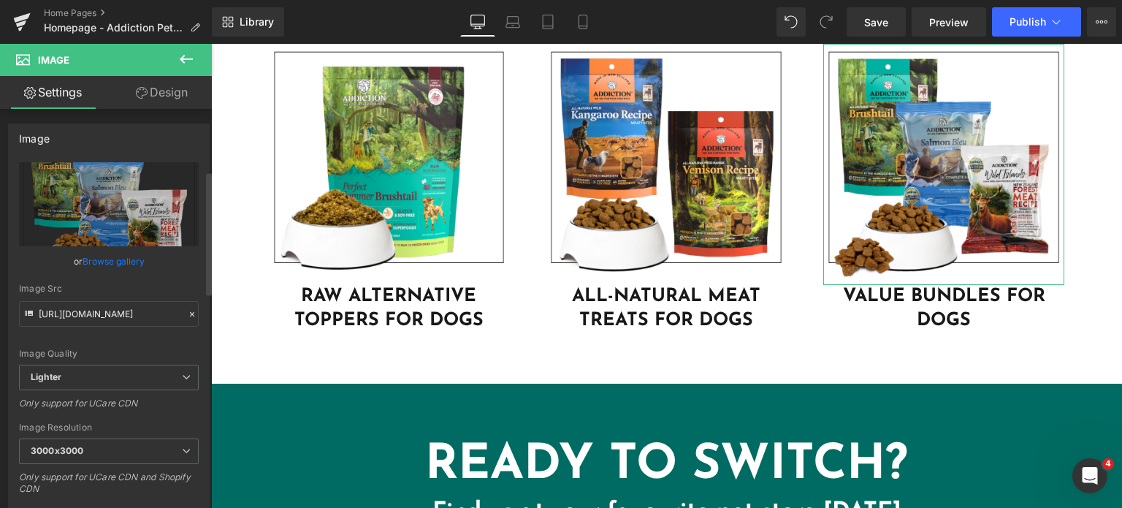
scroll to position [473, 0]
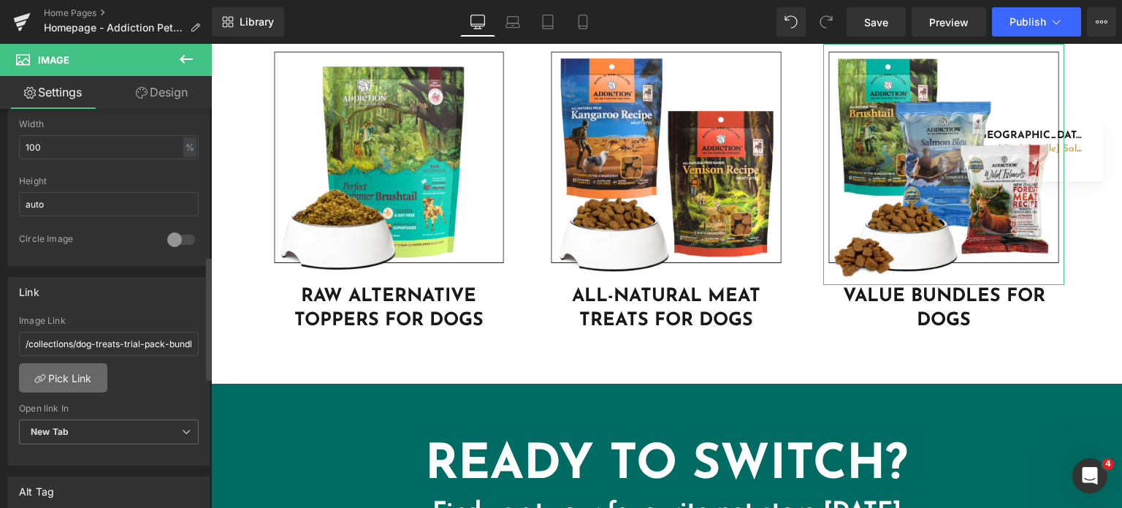
click at [78, 370] on link "Pick Link" at bounding box center [63, 377] width 88 height 29
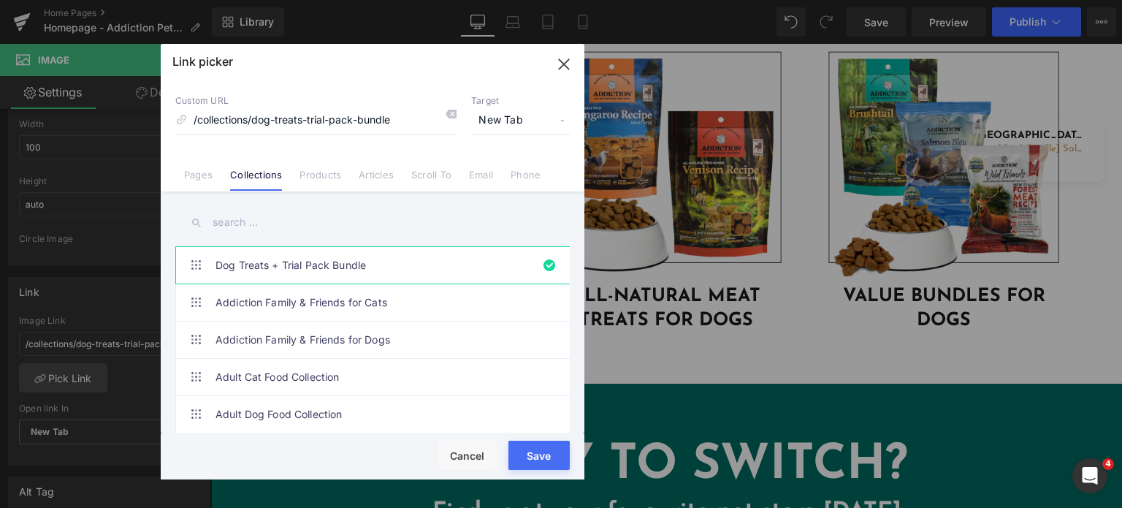
click at [279, 224] on input "text" at bounding box center [372, 222] width 394 height 33
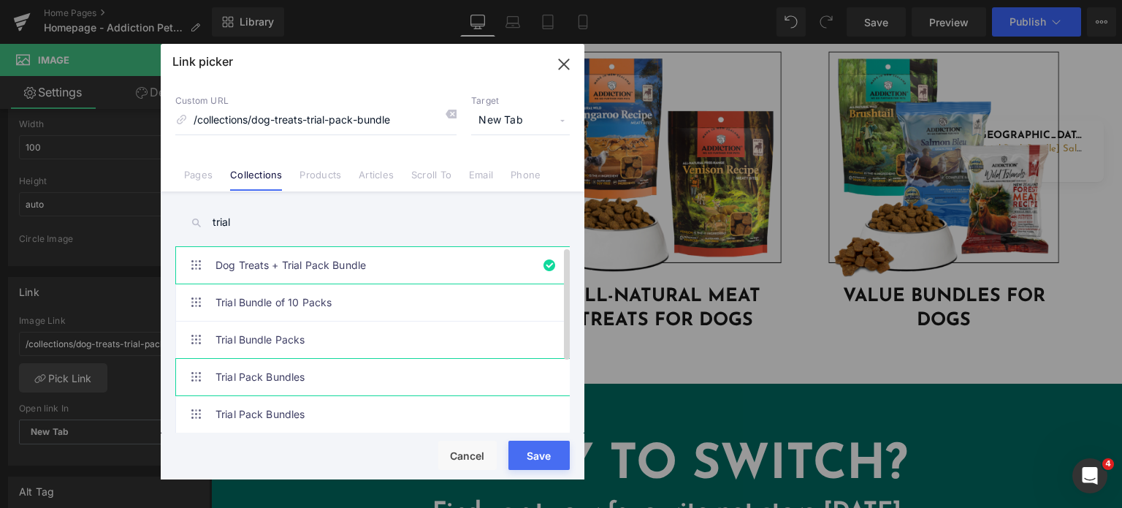
scroll to position [116, 0]
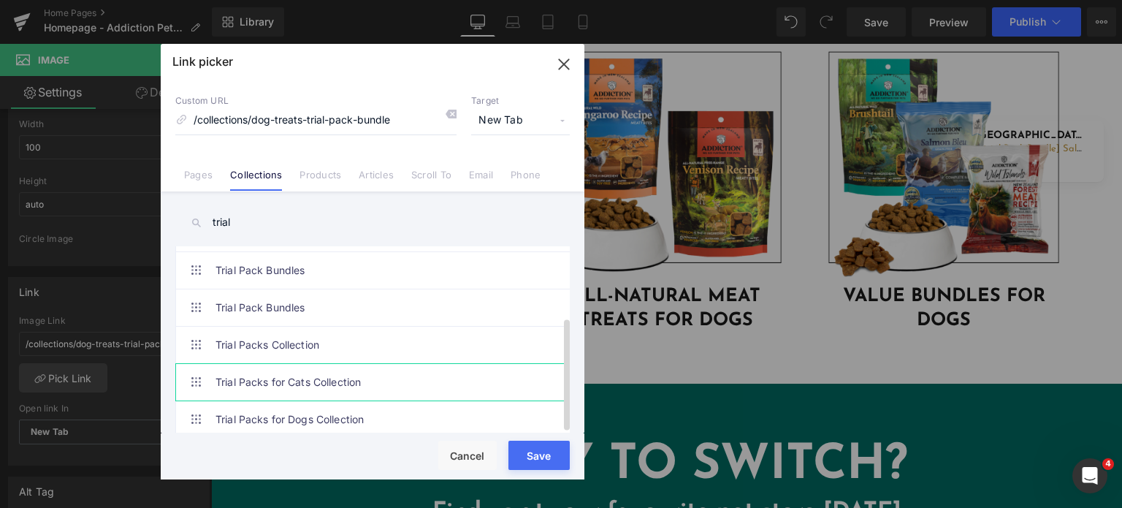
type input "trial"
click at [250, 364] on link "Trial Packs for Cats Collection" at bounding box center [375, 382] width 321 height 37
click at [254, 345] on link "Trial Packs Collection" at bounding box center [375, 344] width 321 height 37
click at [532, 462] on button "Save" at bounding box center [538, 454] width 61 height 29
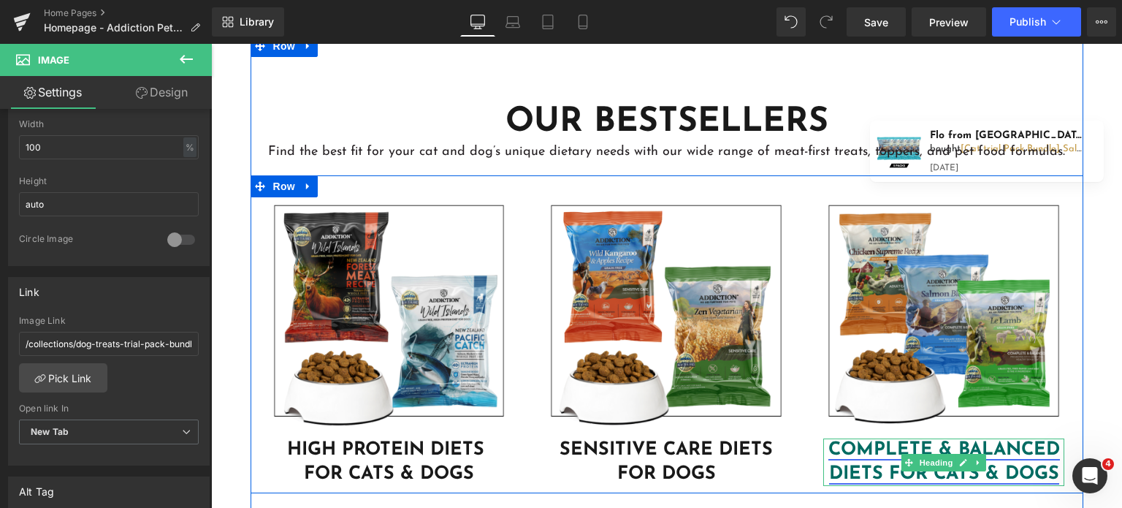
scroll to position [3952, 0]
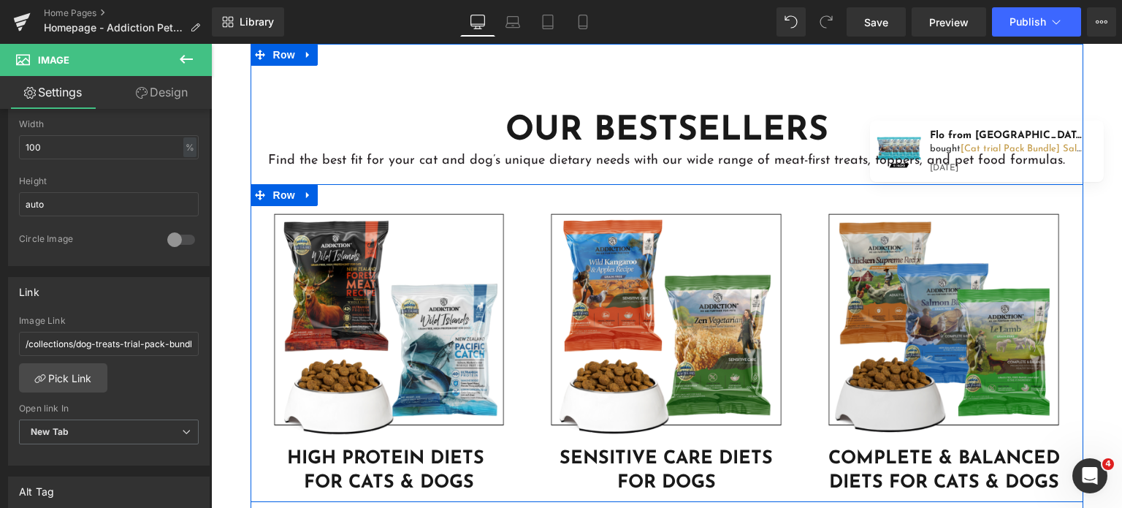
click at [868, 324] on img at bounding box center [943, 326] width 241 height 241
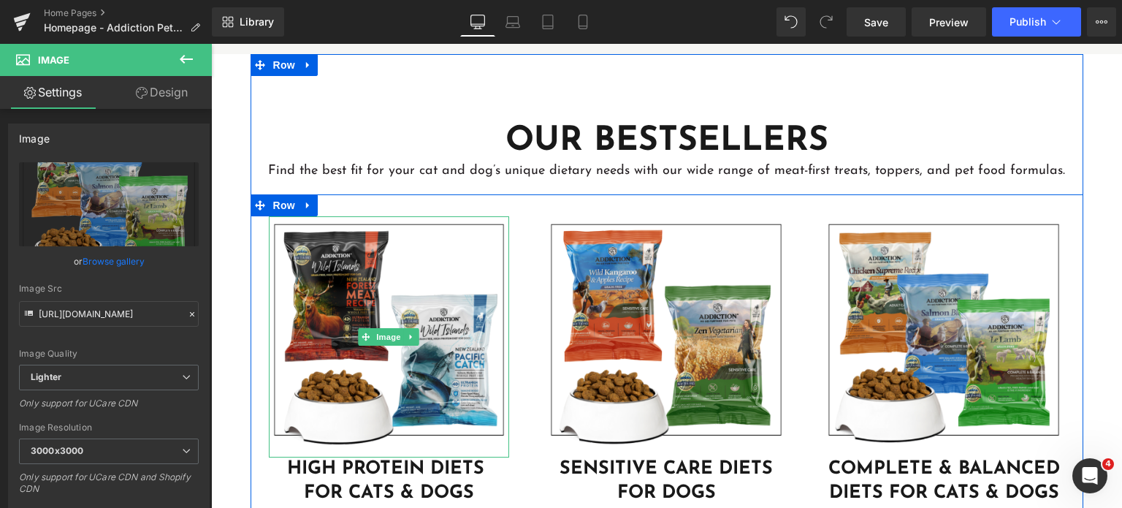
scroll to position [3923, 0]
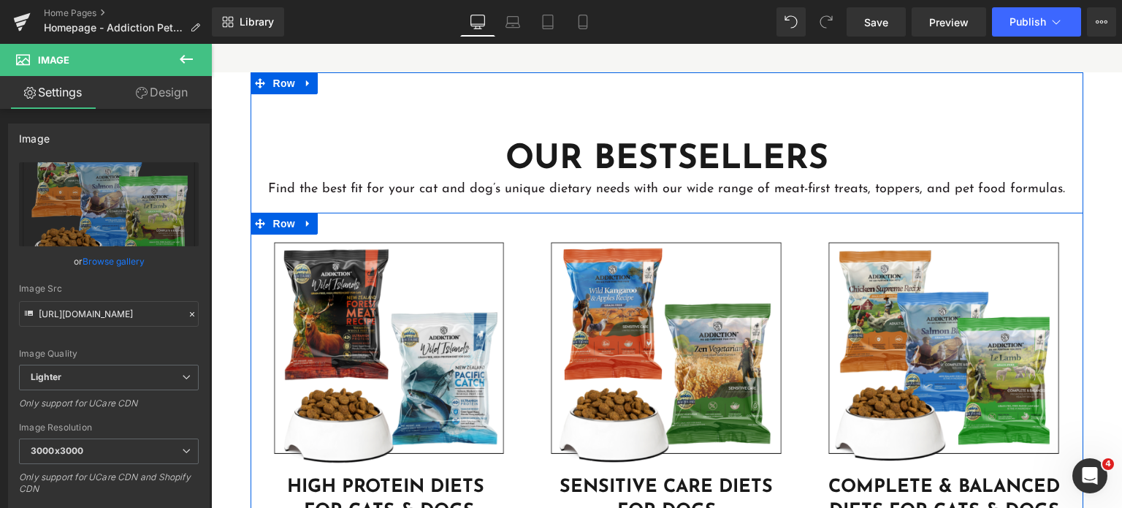
click at [546, 213] on div "Image HIGH PROTEIN DIETS FOR CATS & DOGS Heading Image SENSITIVE CARE DIETS FOR…" at bounding box center [667, 372] width 833 height 318
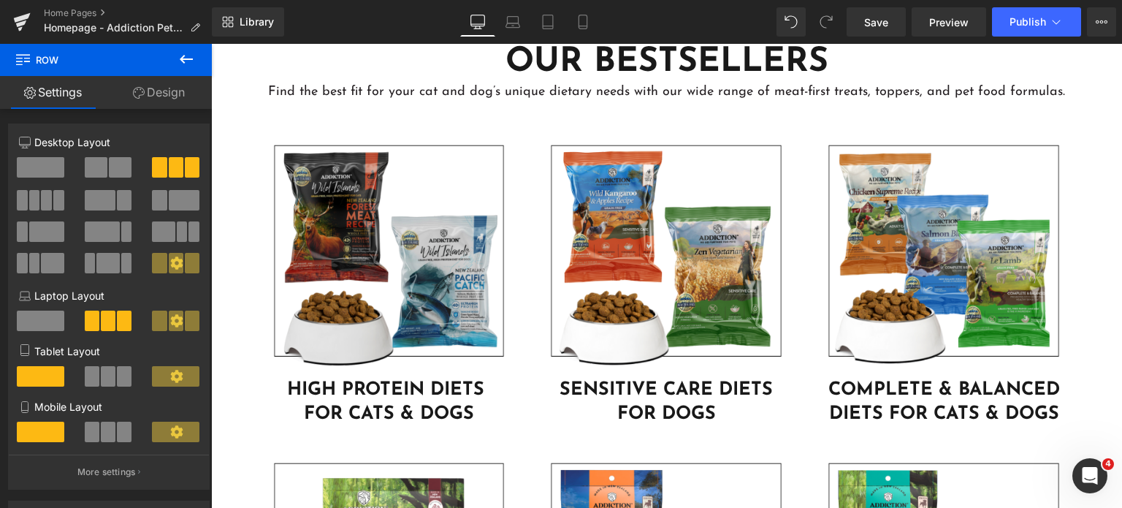
scroll to position [3981, 0]
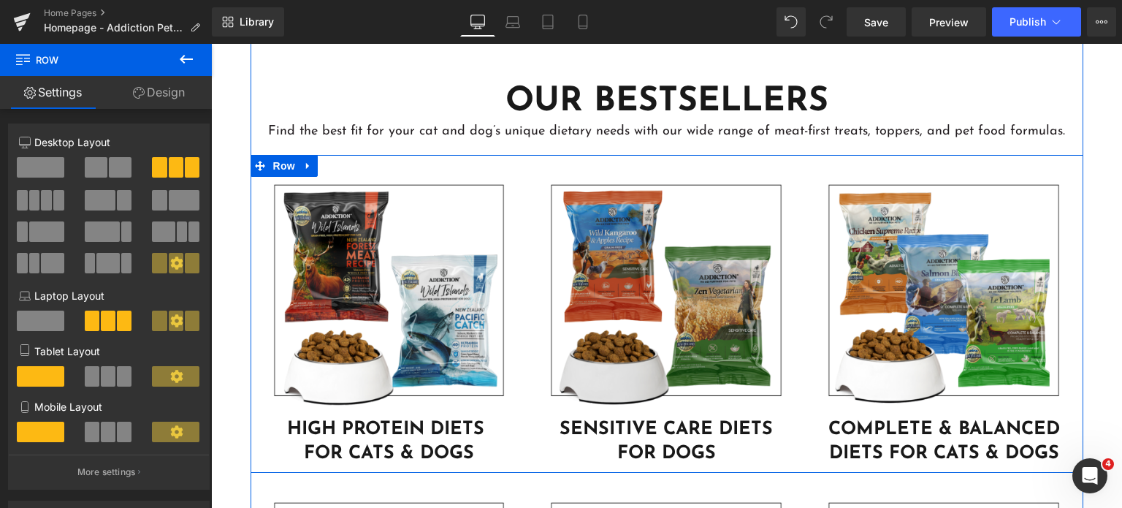
click at [637, 321] on img at bounding box center [666, 297] width 241 height 241
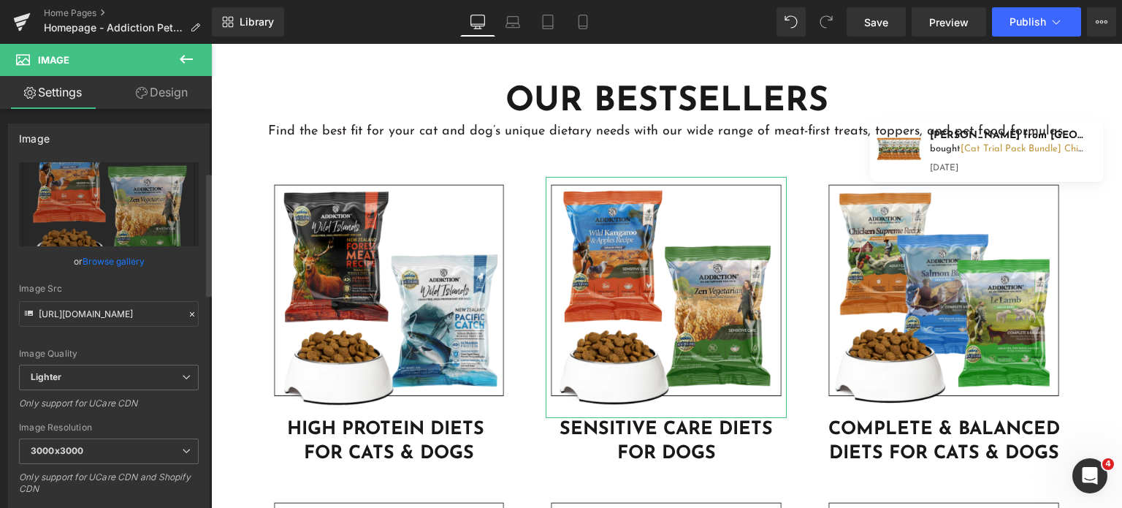
scroll to position [386, 0]
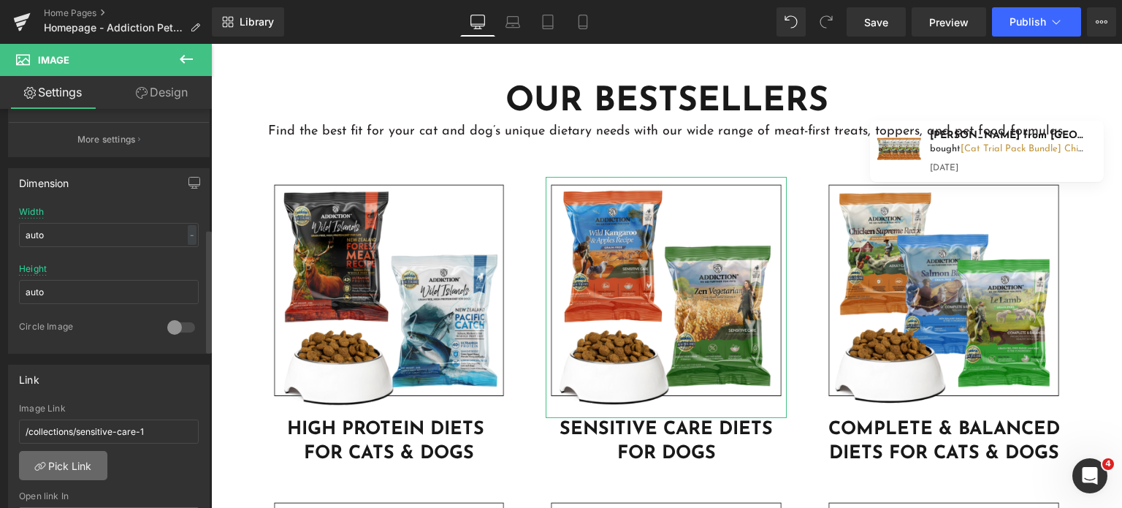
click at [76, 470] on link "Pick Link" at bounding box center [63, 465] width 88 height 29
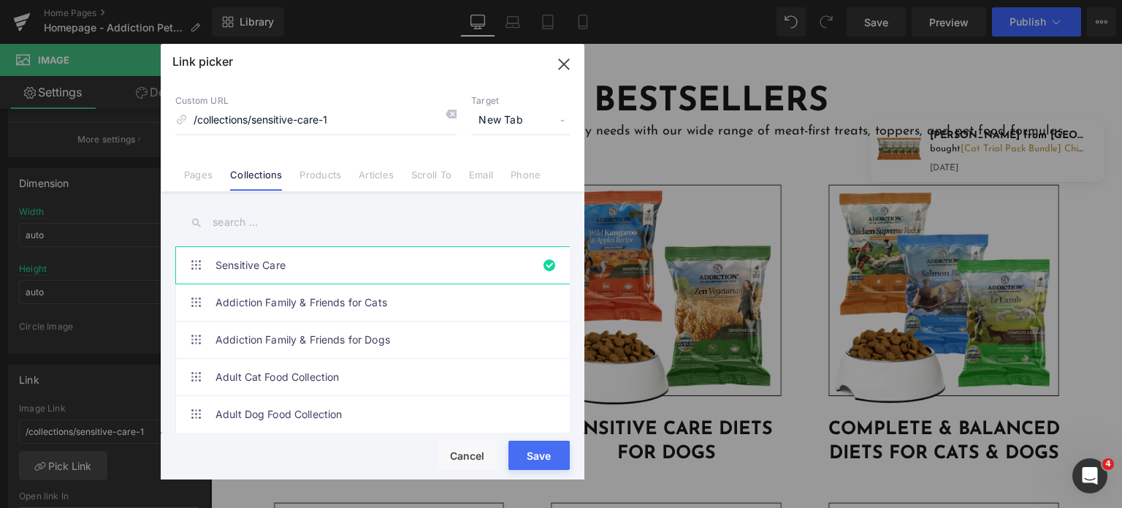
click at [272, 224] on input "text" at bounding box center [372, 222] width 394 height 33
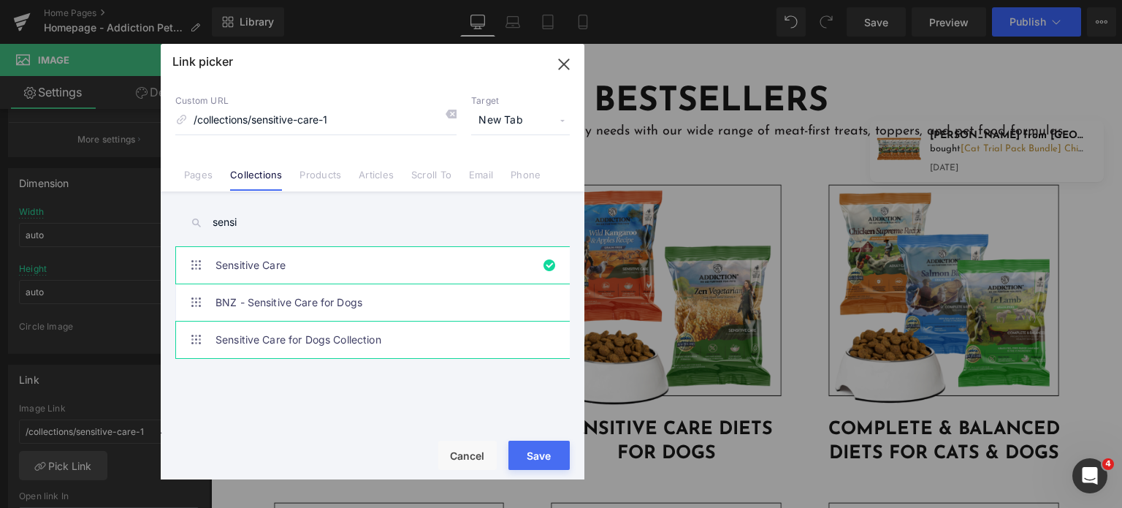
type input "sensi"
click at [293, 340] on link "Sensitive Care for Dogs Collection" at bounding box center [375, 339] width 321 height 37
click at [524, 465] on button "Save" at bounding box center [538, 454] width 61 height 29
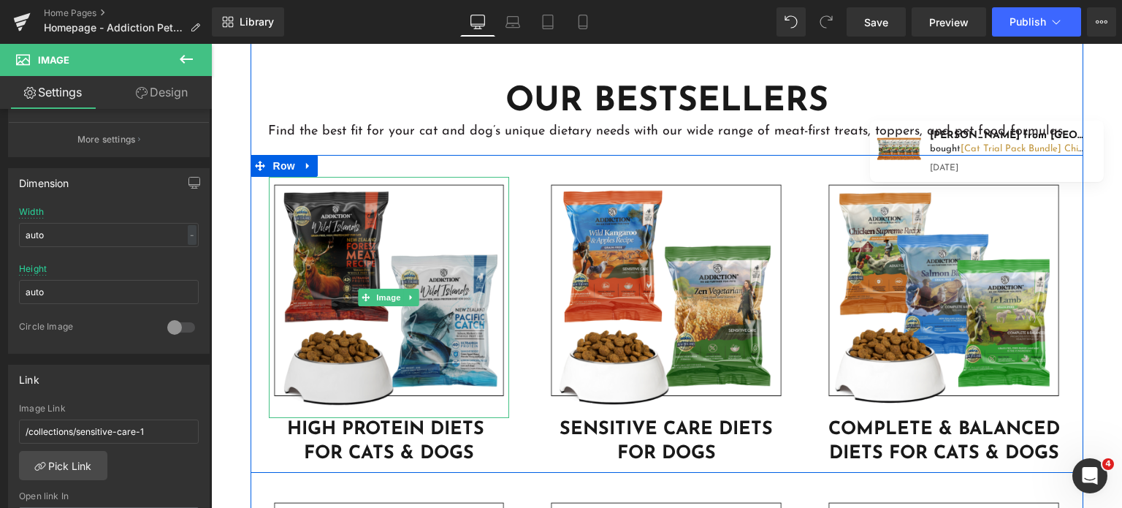
click at [370, 331] on img at bounding box center [389, 297] width 241 height 241
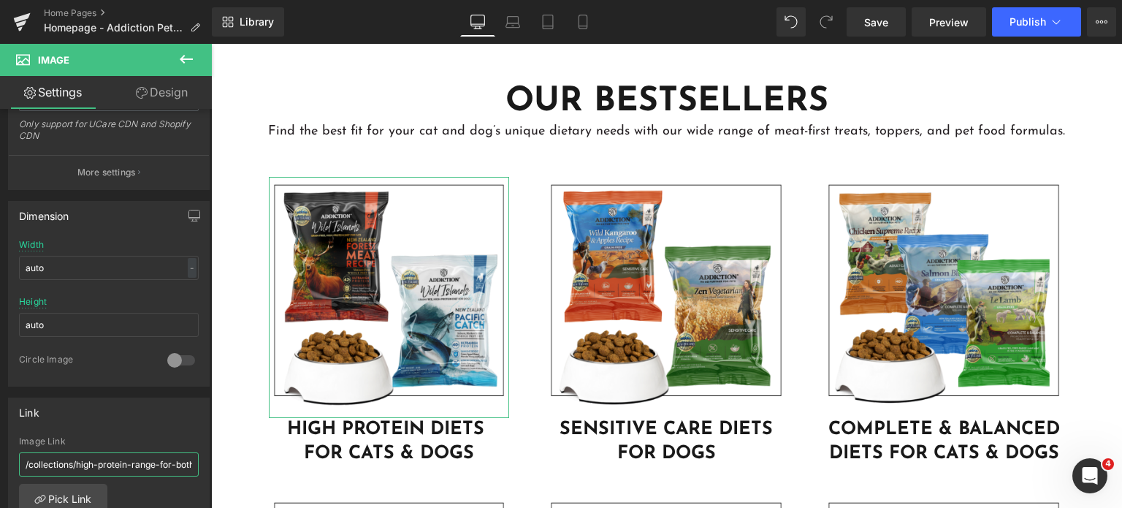
scroll to position [0, 72]
drag, startPoint x: 340, startPoint y: 516, endPoint x: 232, endPoint y: 474, distance: 116.1
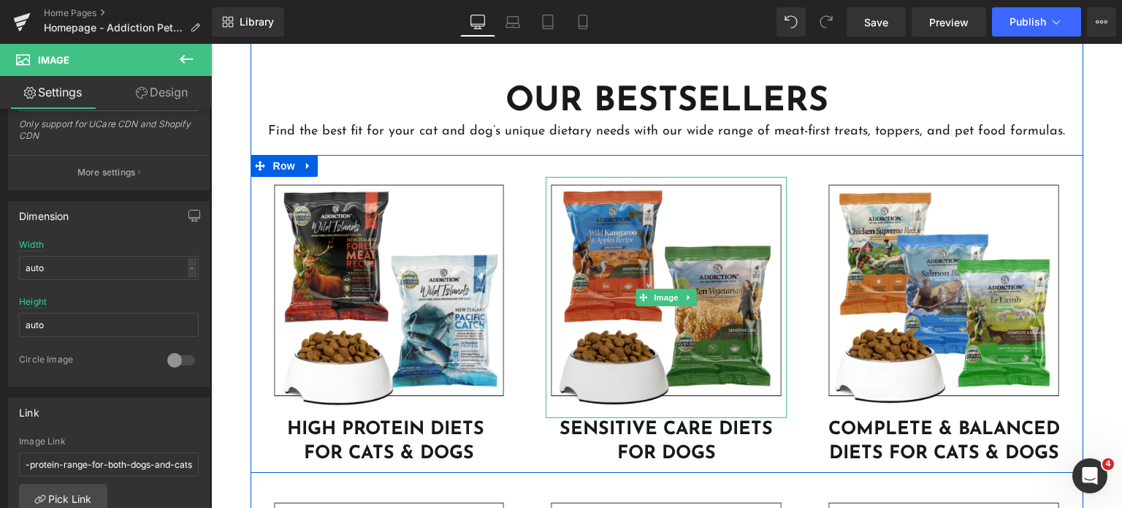
click at [669, 268] on img at bounding box center [666, 297] width 241 height 241
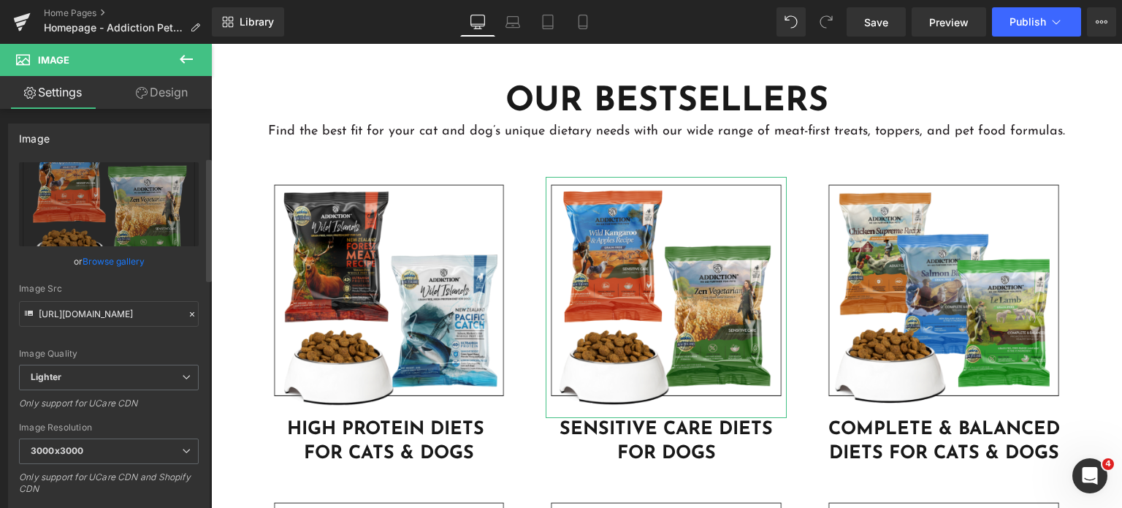
scroll to position [707, 0]
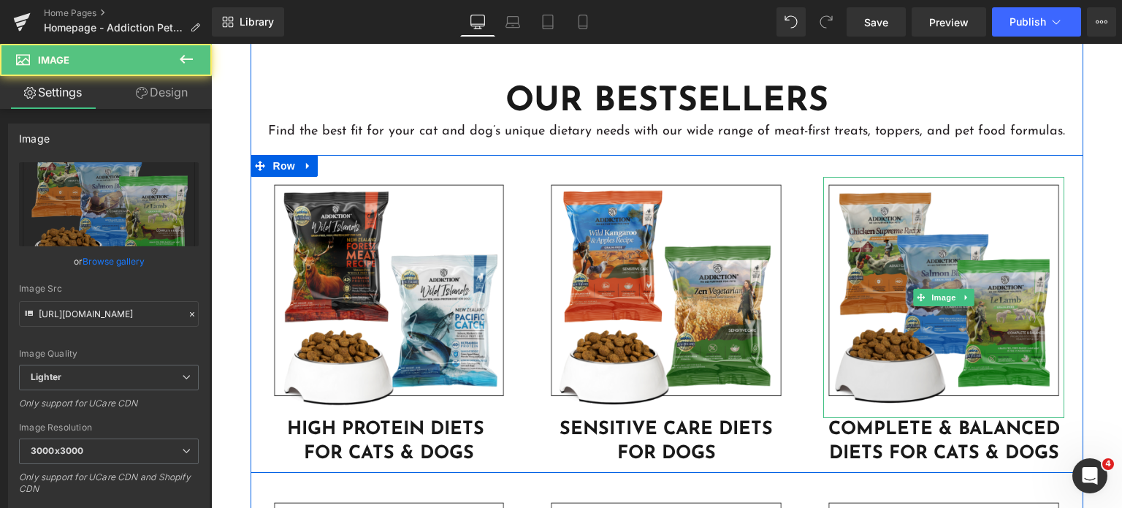
click at [905, 290] on img at bounding box center [943, 297] width 241 height 241
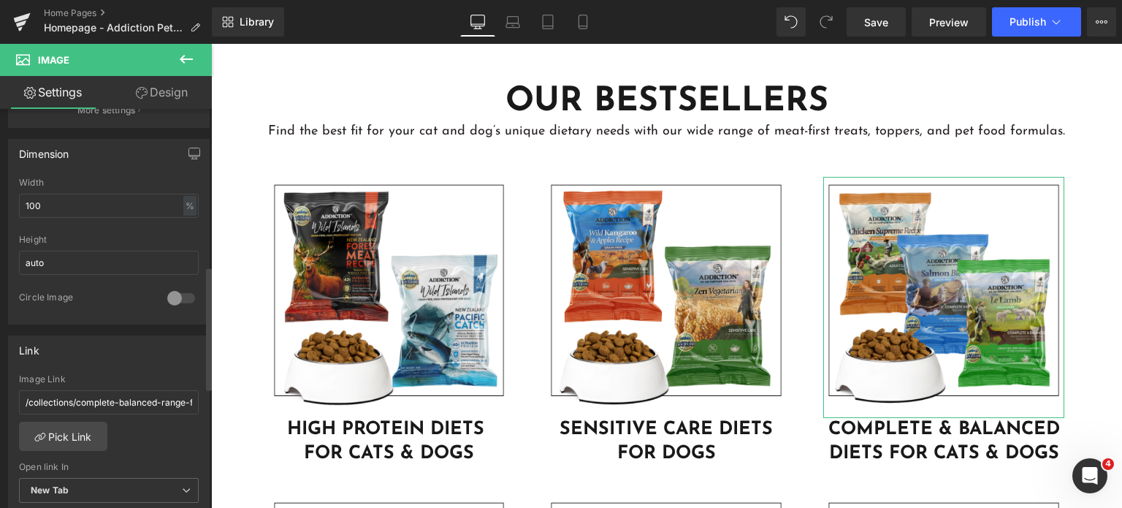
scroll to position [505, 0]
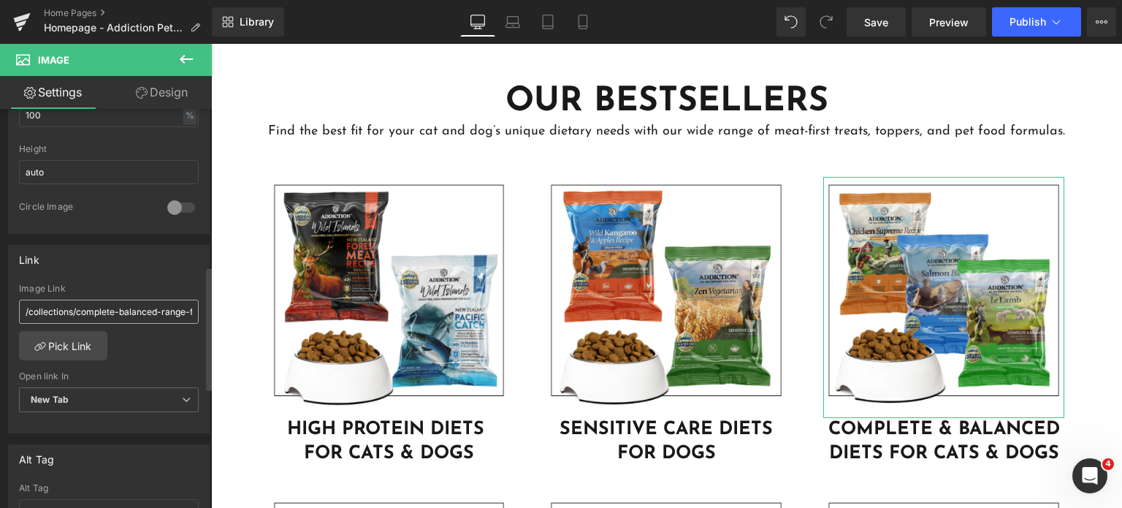
click at [148, 313] on input "/collections/complete-balanced-range-for-both-dogs-and-cats" at bounding box center [109, 311] width 180 height 24
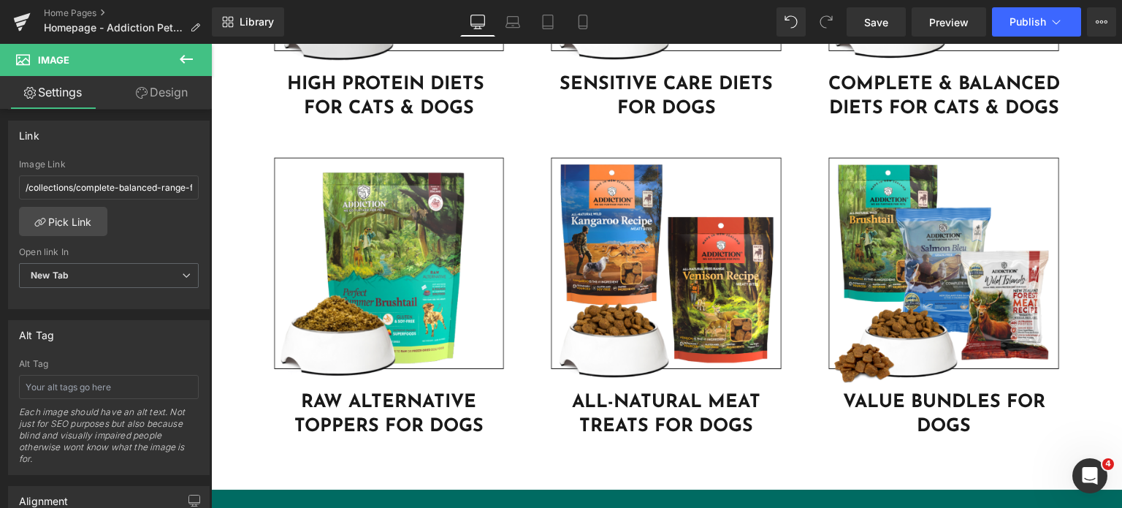
scroll to position [4324, 0]
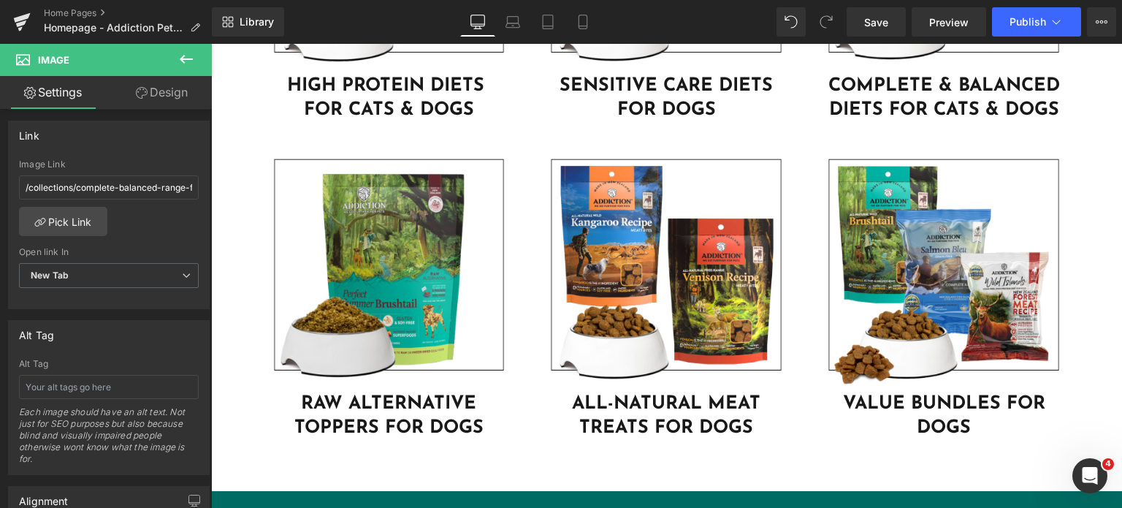
click at [411, 338] on img at bounding box center [389, 271] width 241 height 241
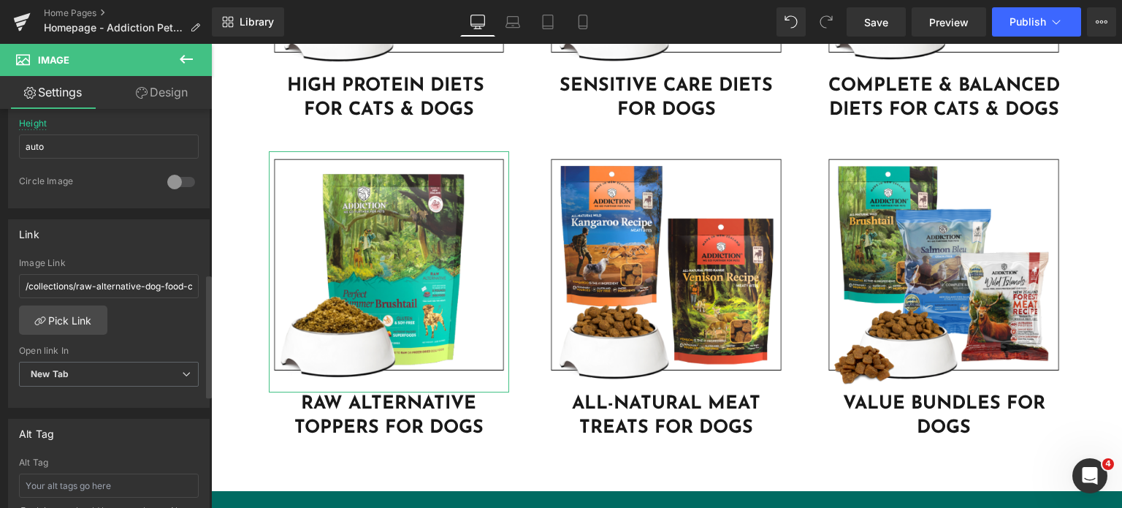
scroll to position [532, 0]
click at [122, 284] on input "/collections/raw-alternative-dog-food-collection" at bounding box center [109, 285] width 180 height 24
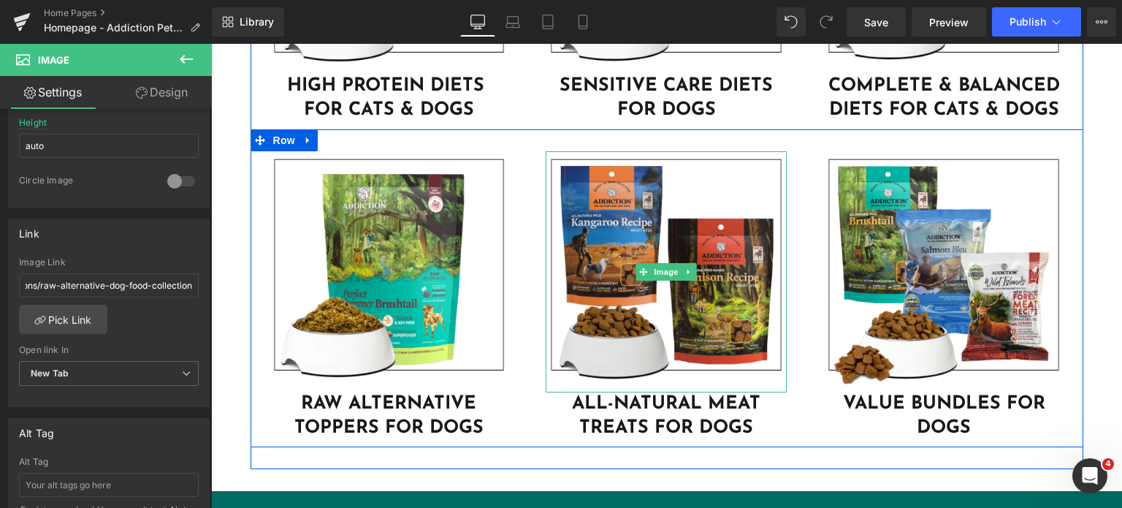
click at [597, 299] on img at bounding box center [666, 271] width 241 height 241
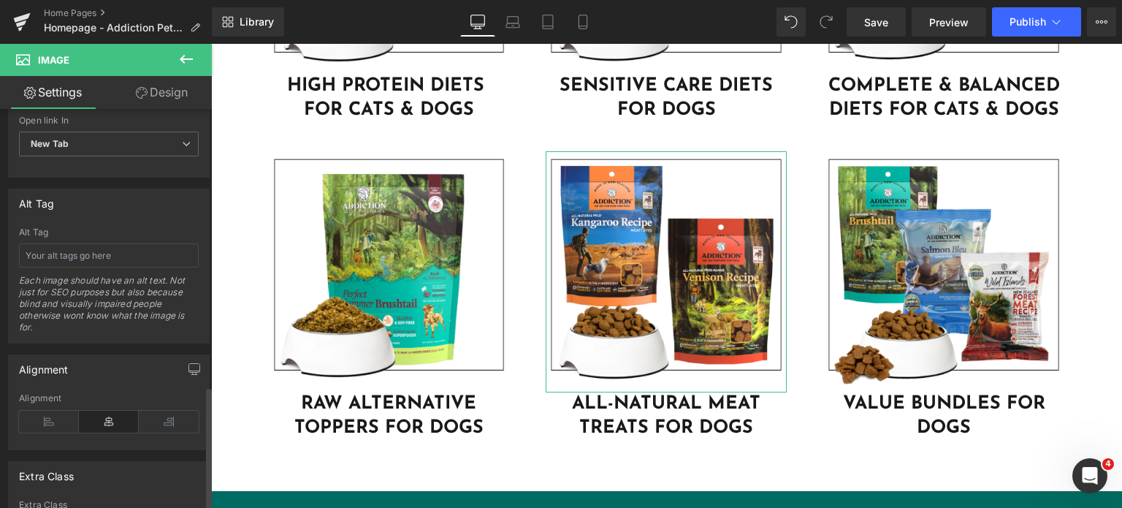
scroll to position [895, 0]
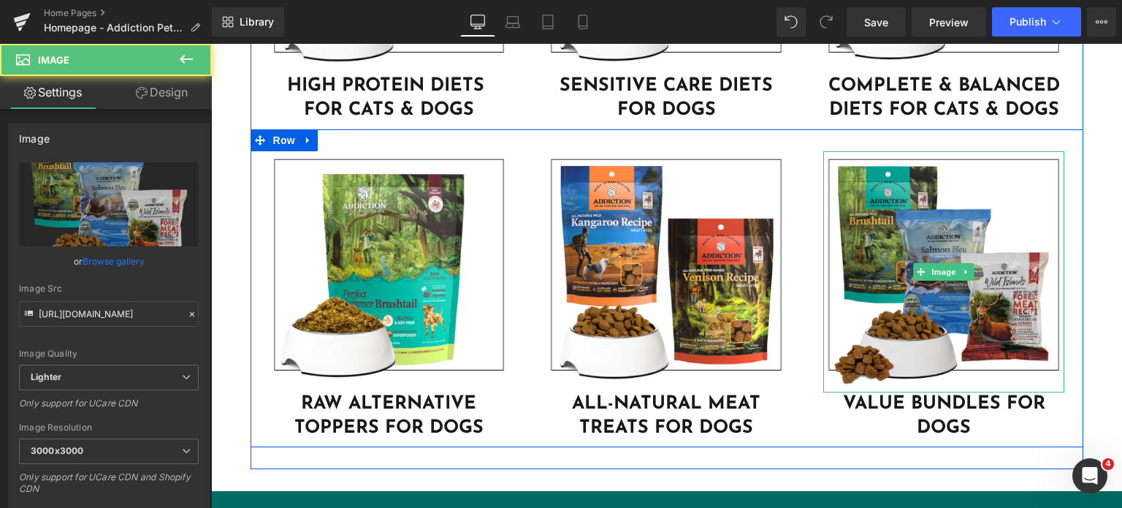
click at [853, 161] on img at bounding box center [943, 271] width 241 height 241
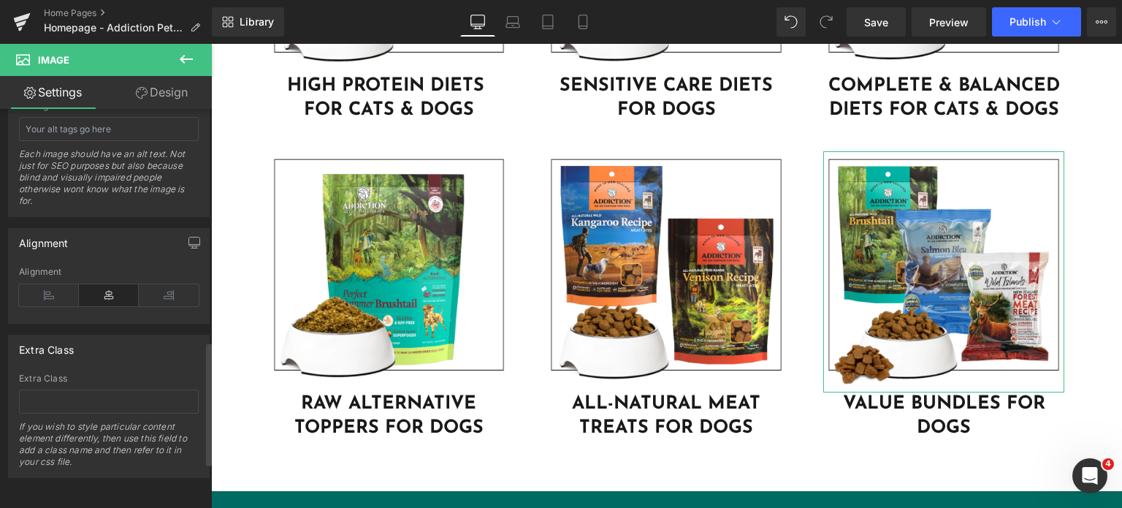
scroll to position [622, 0]
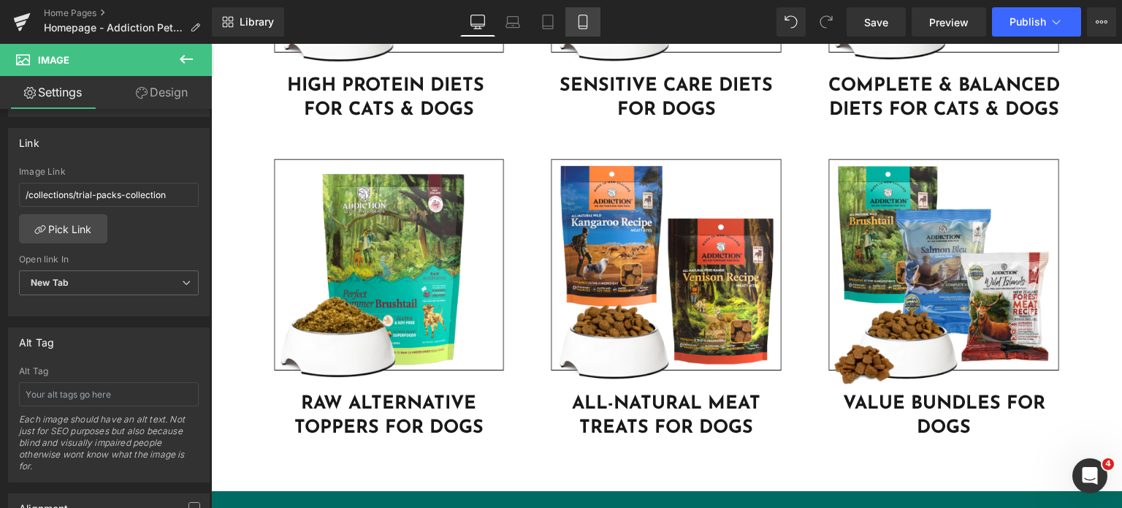
click at [583, 23] on icon at bounding box center [583, 22] width 15 height 15
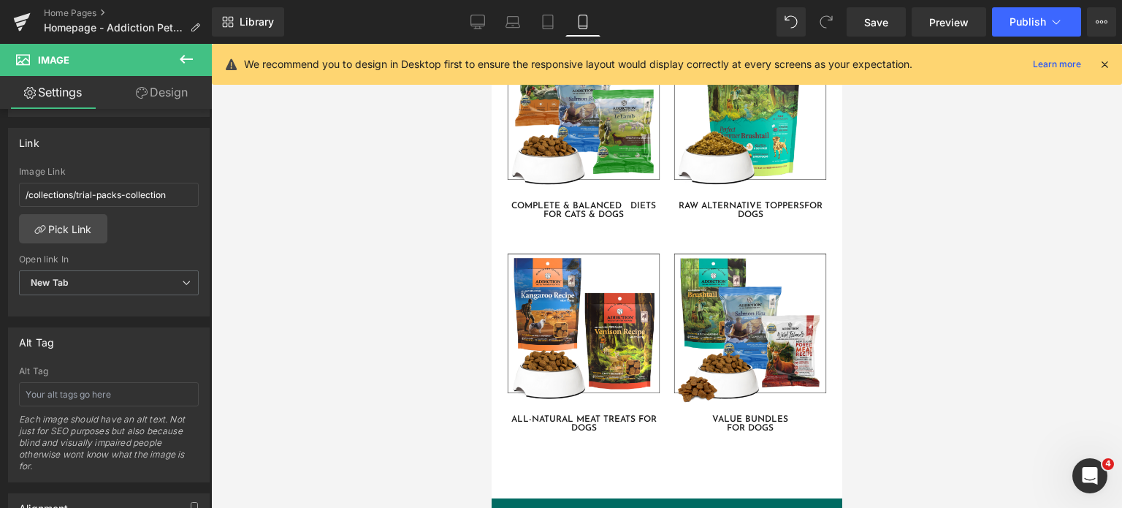
scroll to position [3781, 0]
click at [489, 14] on link "Desktop" at bounding box center [477, 21] width 35 height 29
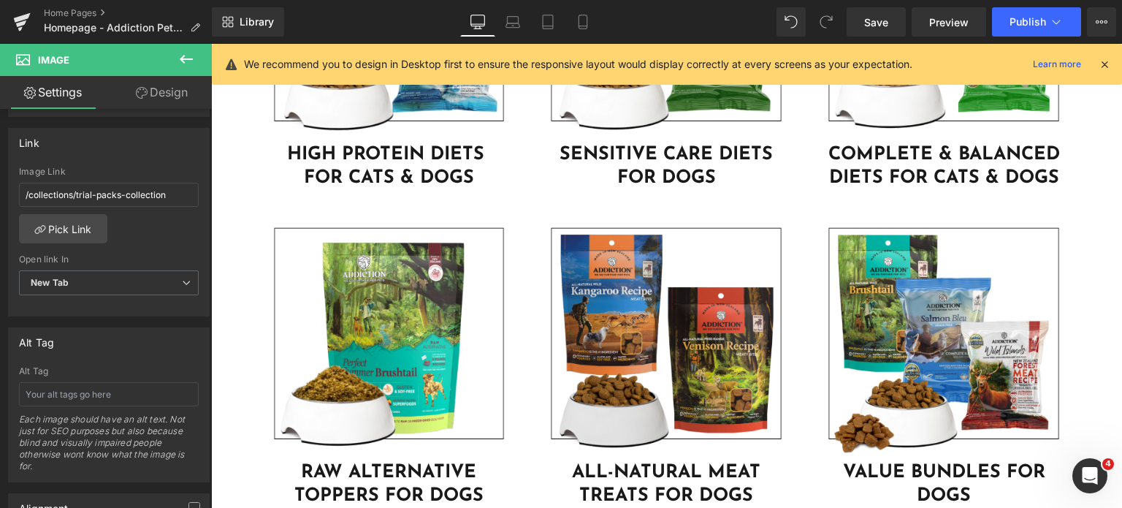
scroll to position [4251, 0]
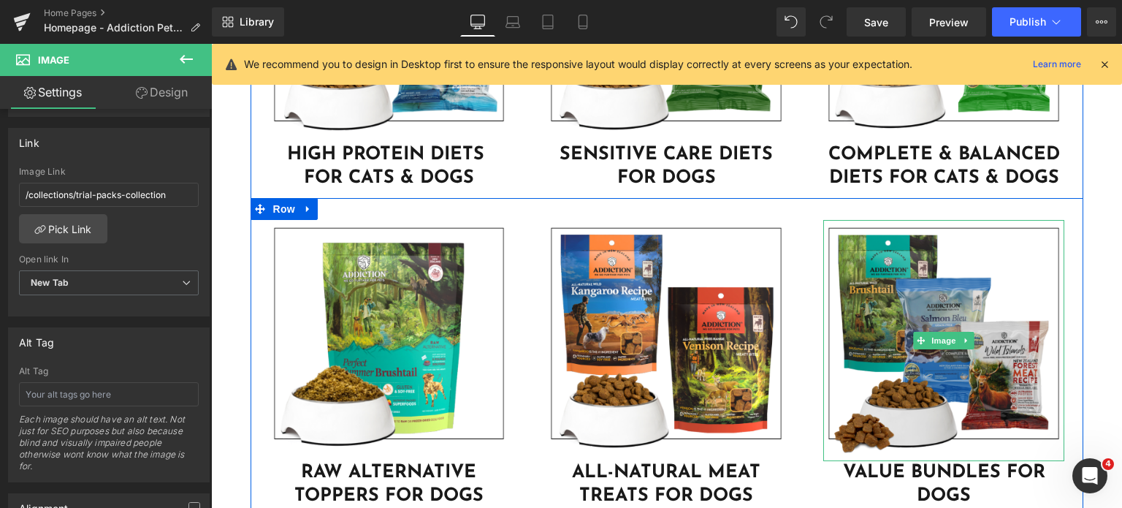
click at [883, 291] on img at bounding box center [943, 340] width 241 height 241
click at [936, 308] on img at bounding box center [943, 340] width 241 height 241
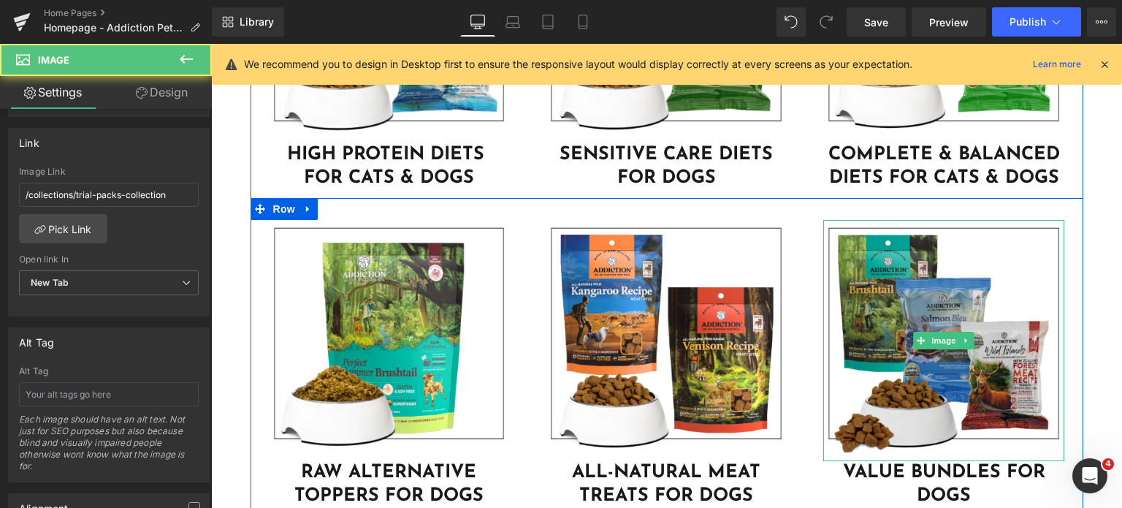
click at [917, 287] on img at bounding box center [943, 340] width 241 height 241
